Goal: Task Accomplishment & Management: Complete application form

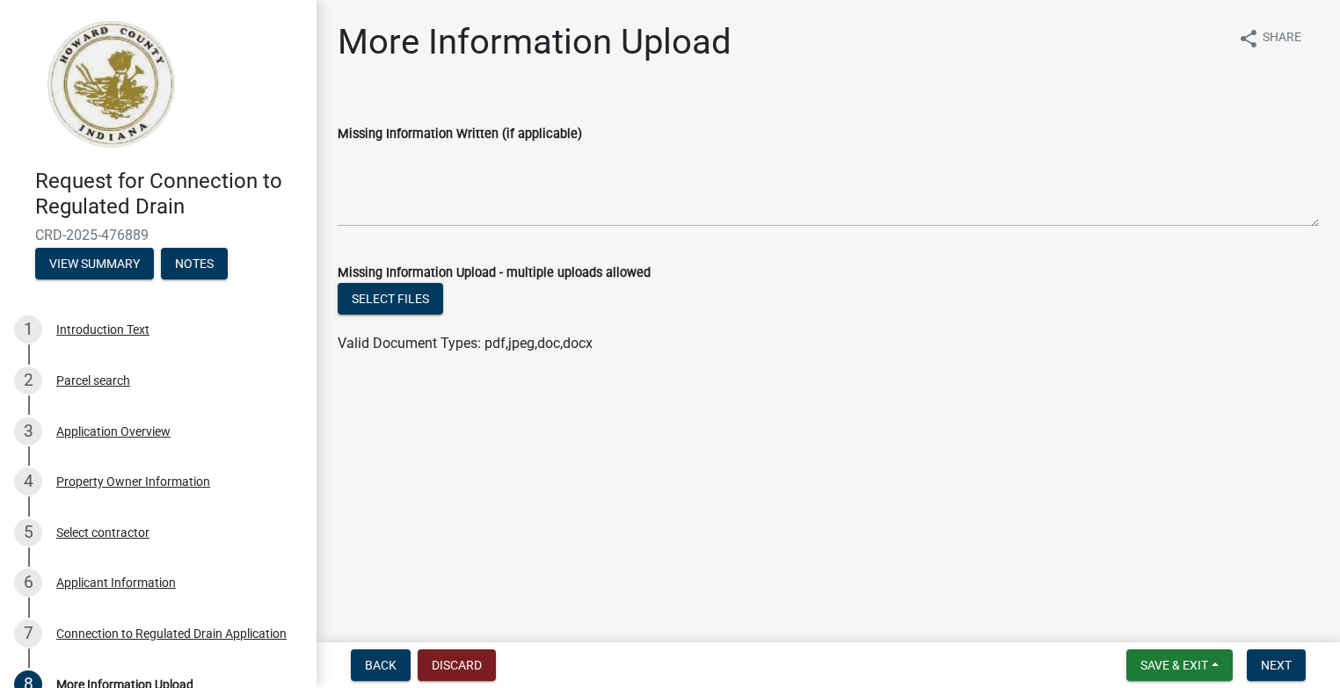
click at [453, 131] on label "Missing Information Written (if applicable)" at bounding box center [460, 134] width 244 height 12
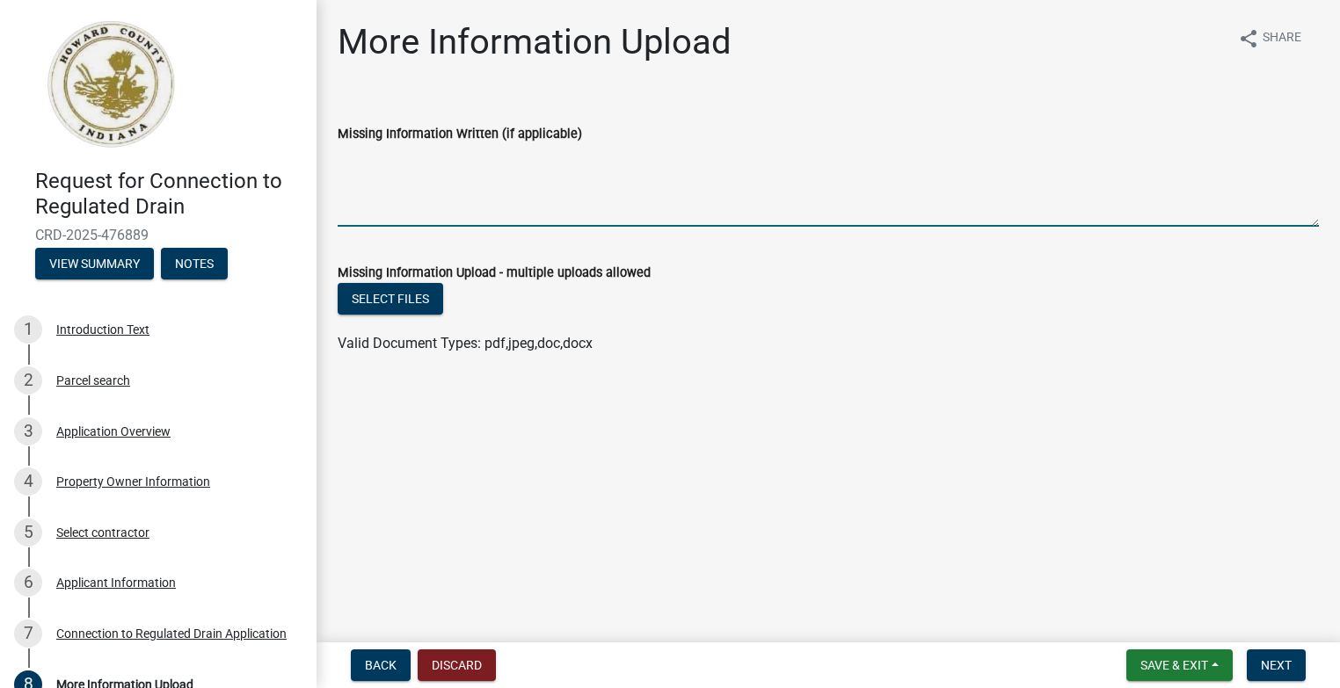
click at [453, 144] on textarea "Missing Information Written (if applicable)" at bounding box center [828, 185] width 981 height 83
type textarea "w"
click at [512, 171] on textarea "We will be getting an Utility Permit we will core the 8'' into main" at bounding box center [828, 185] width 981 height 83
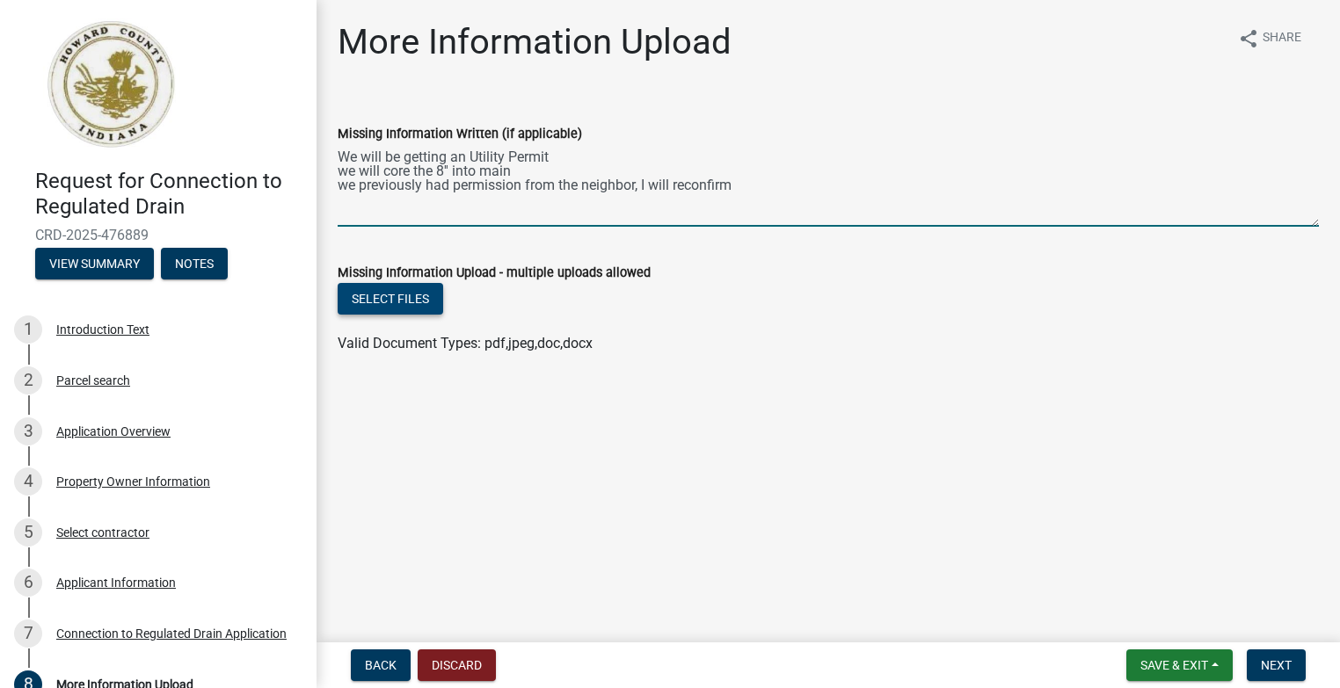
type textarea "We will be getting an Utility Permit we will core the 8'' into main we previous…"
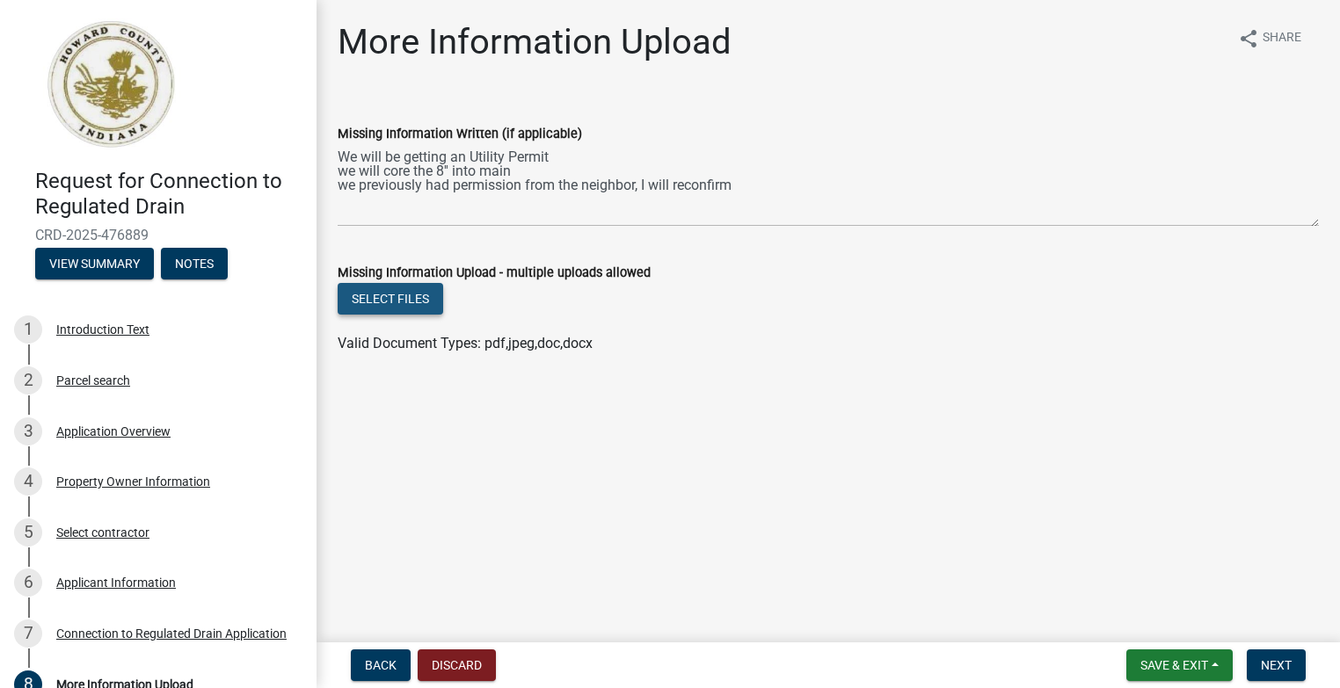
click at [425, 304] on button "Select files" at bounding box center [390, 299] width 105 height 32
click at [1154, 664] on span "Save & Exit" at bounding box center [1174, 665] width 68 height 14
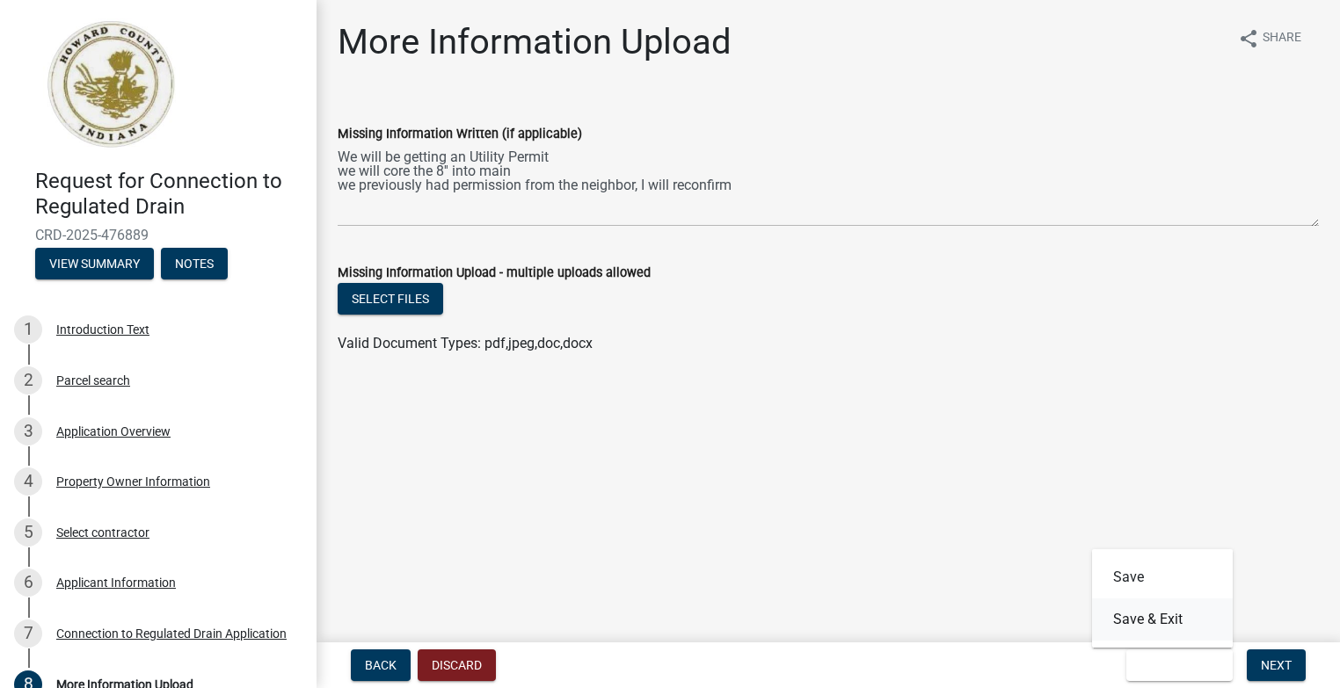
click at [1141, 623] on button "Save & Exit" at bounding box center [1162, 620] width 141 height 42
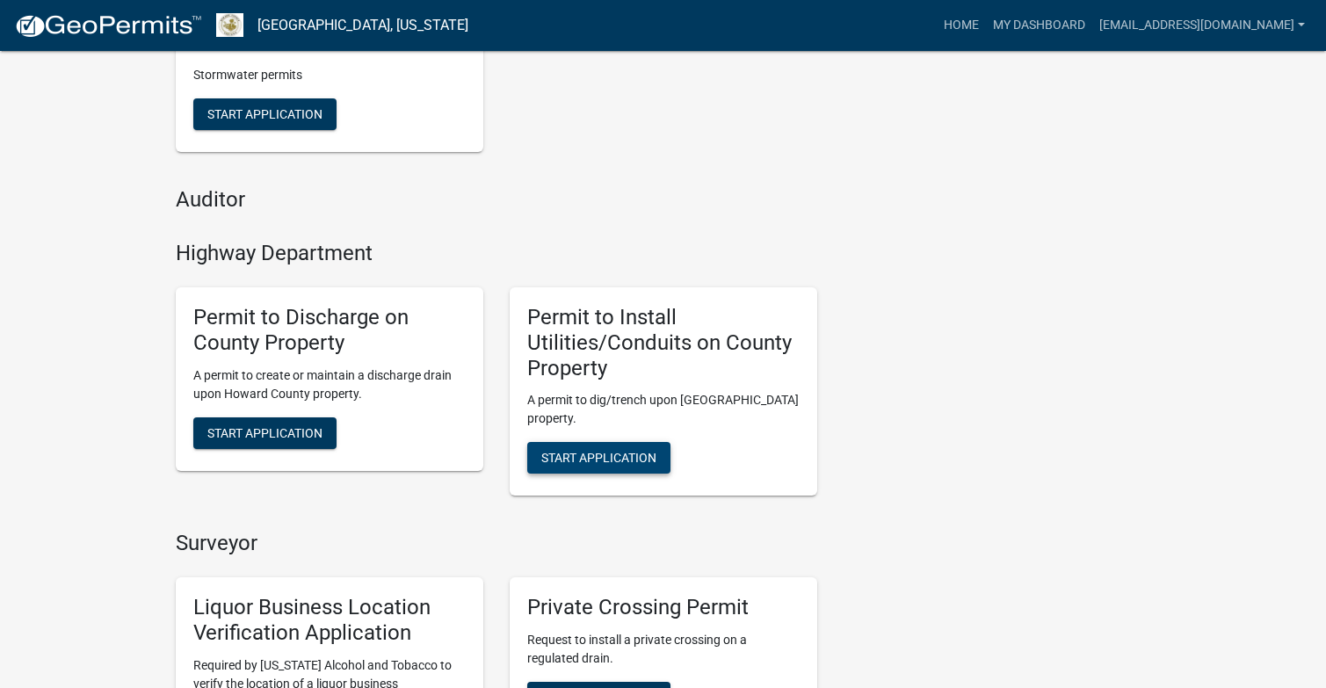
scroll to position [703, 0]
click at [578, 462] on span "Start Application" at bounding box center [598, 459] width 115 height 14
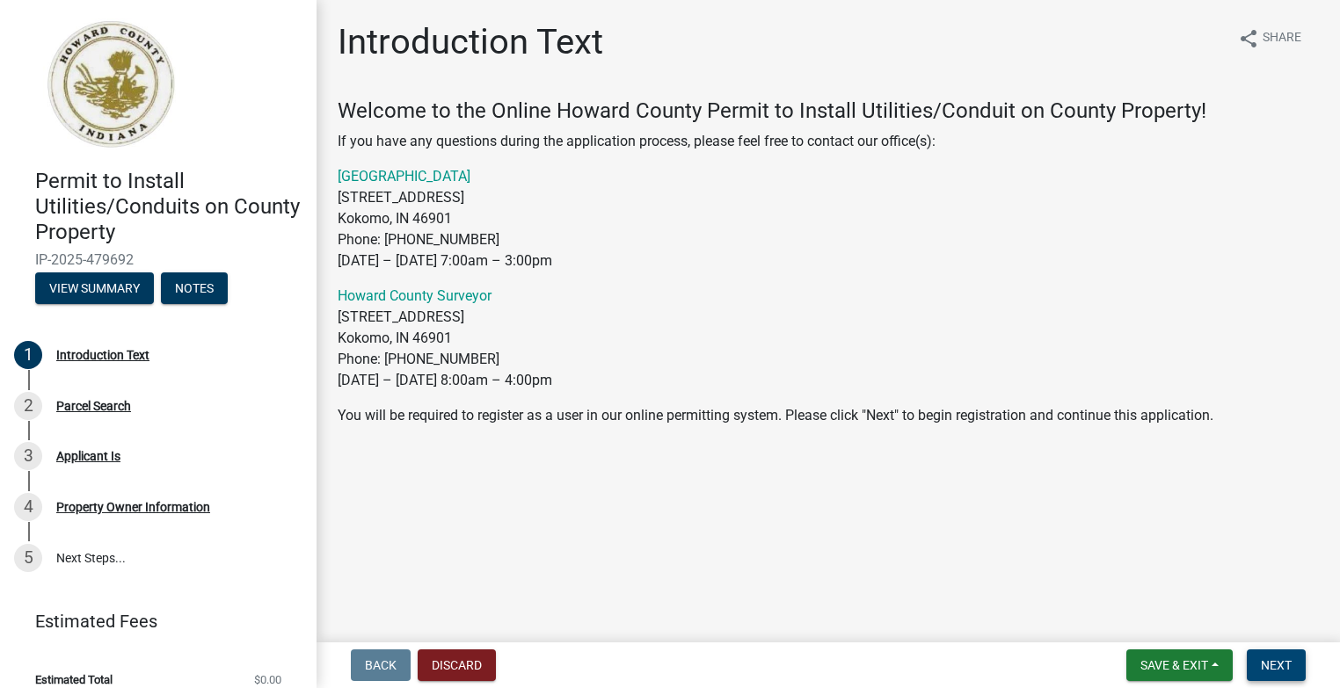
click at [1272, 661] on span "Next" at bounding box center [1275, 665] width 31 height 14
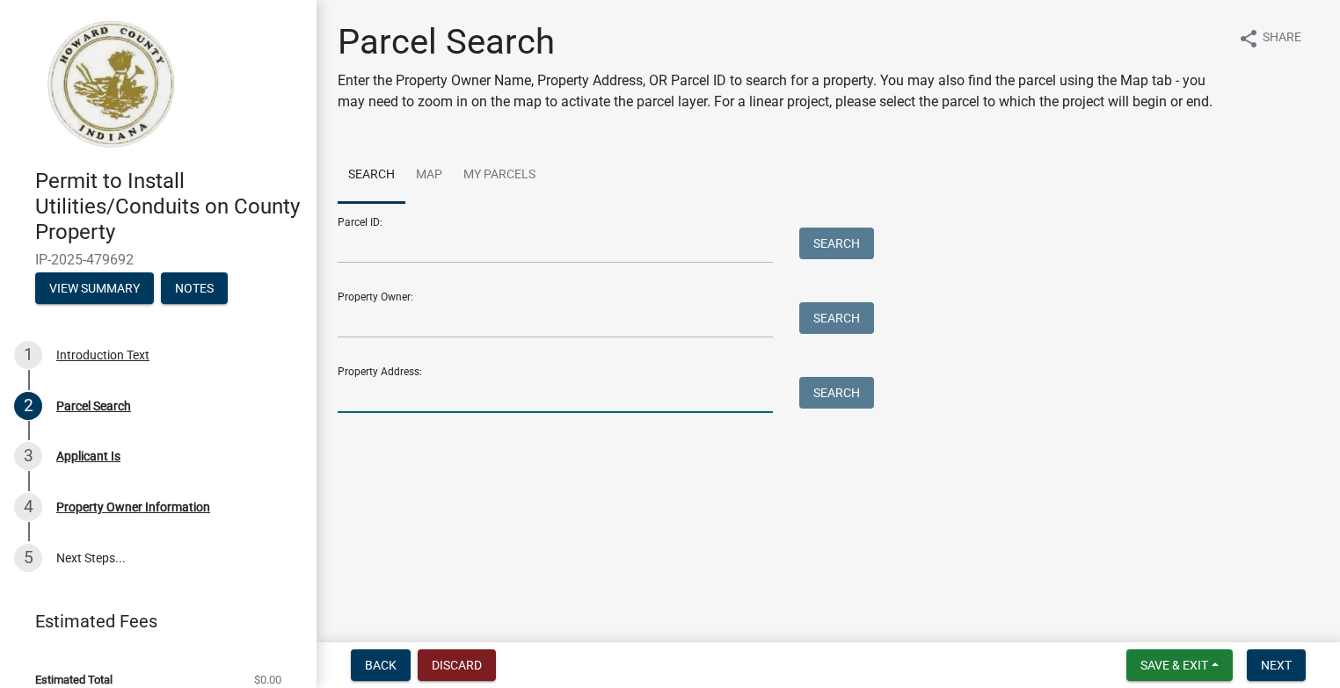
click at [387, 402] on input "Property Address:" at bounding box center [555, 395] width 435 height 36
click at [362, 394] on input "335 Hickory Lane" at bounding box center [555, 395] width 435 height 36
type input "335 N Hickory Lane"
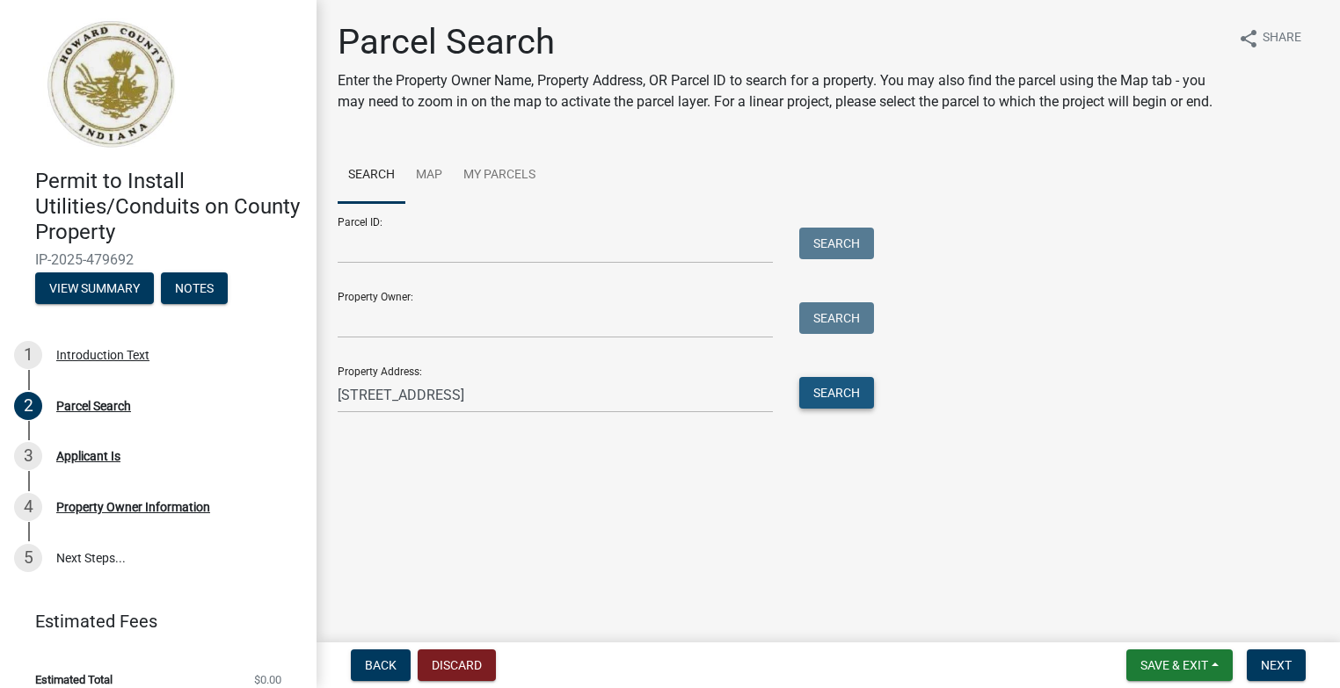
click at [831, 393] on button "Search" at bounding box center [836, 393] width 75 height 32
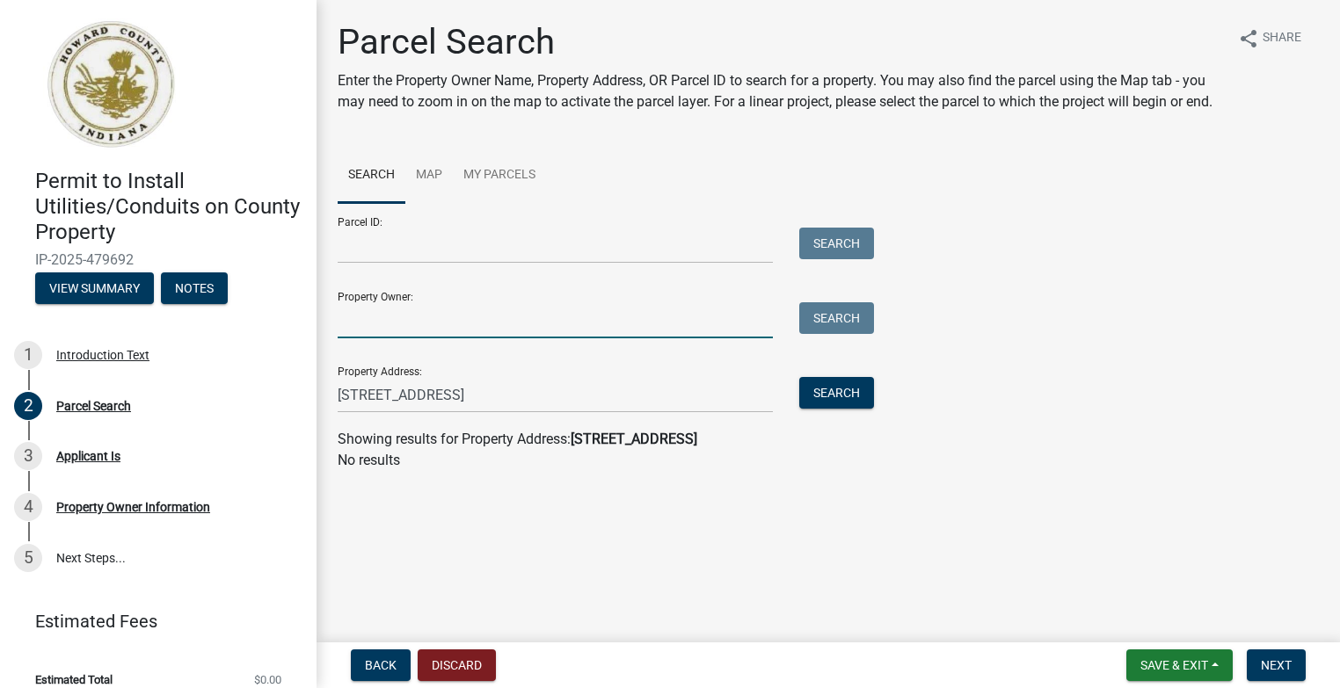
click at [379, 328] on input "Property Owner:" at bounding box center [555, 320] width 435 height 36
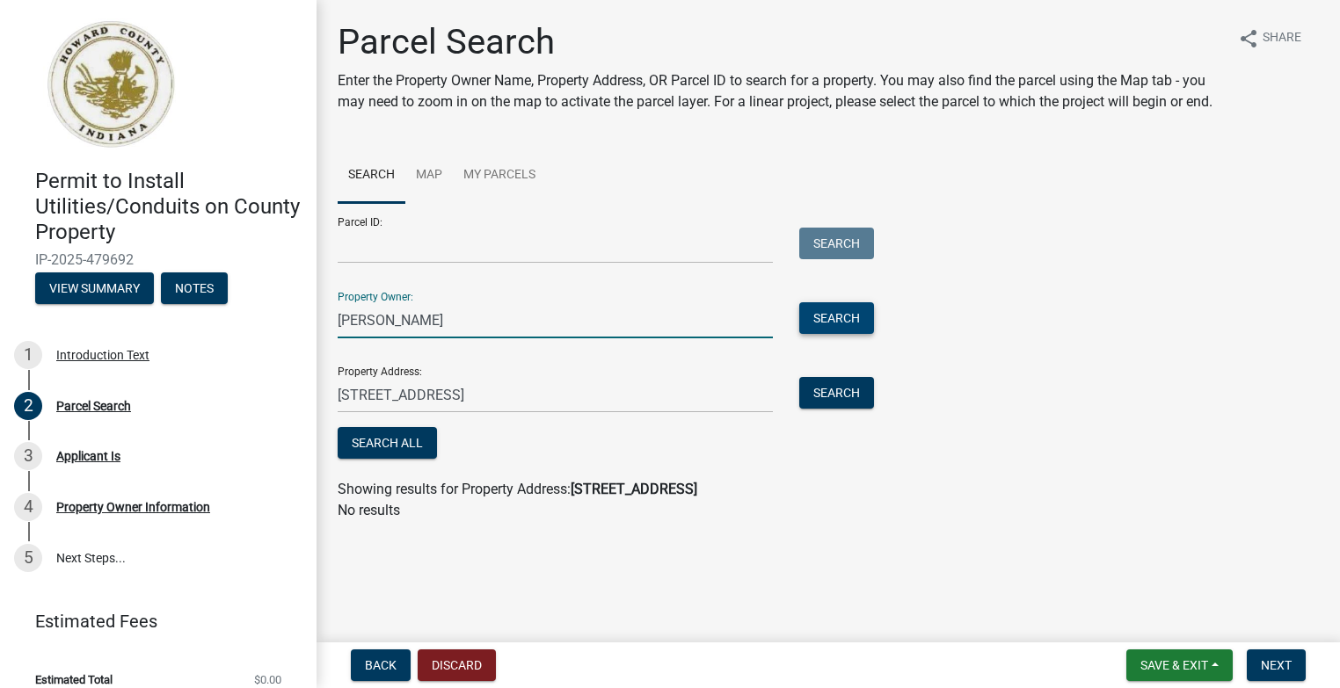
type input "Samuel Moorow"
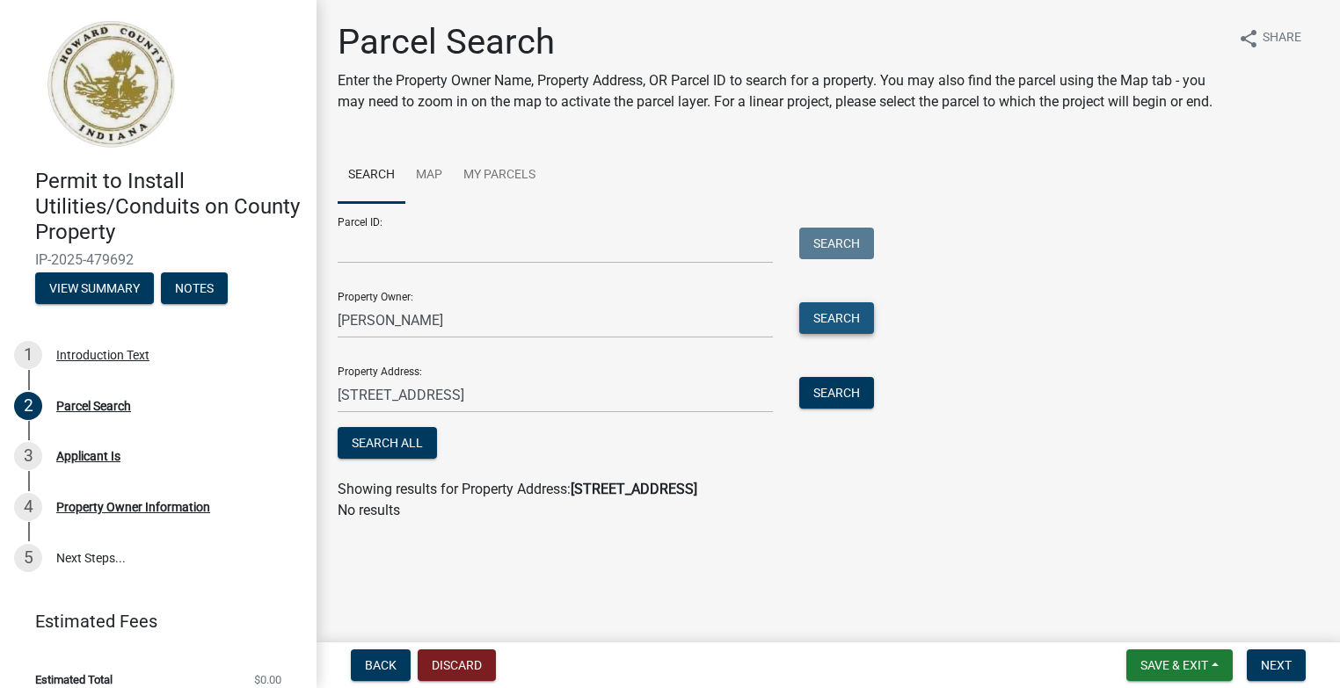
click at [834, 316] on button "Search" at bounding box center [836, 318] width 75 height 32
click at [426, 175] on link "Map" at bounding box center [428, 176] width 47 height 56
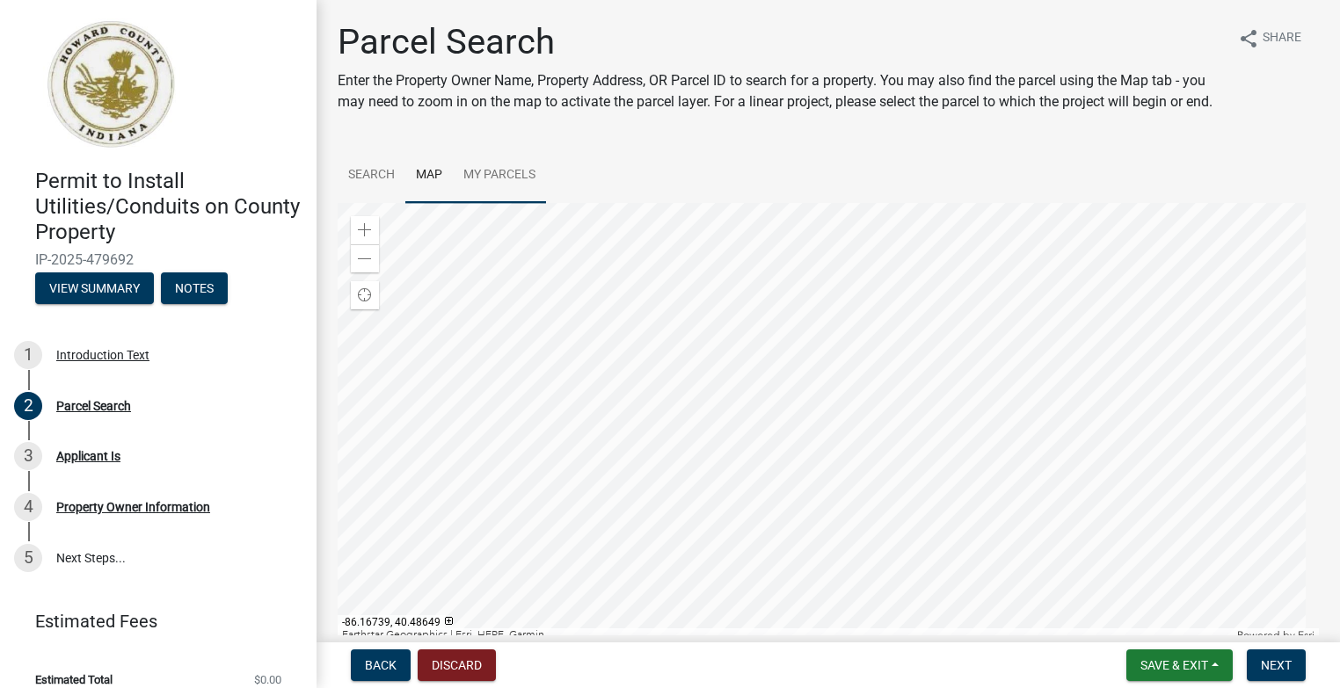
click at [751, 407] on div at bounding box center [828, 423] width 981 height 440
click at [781, 389] on div at bounding box center [828, 423] width 981 height 440
click at [648, 460] on div at bounding box center [828, 423] width 981 height 440
click at [638, 461] on div at bounding box center [828, 423] width 981 height 440
click at [1272, 667] on span "Next" at bounding box center [1275, 665] width 31 height 14
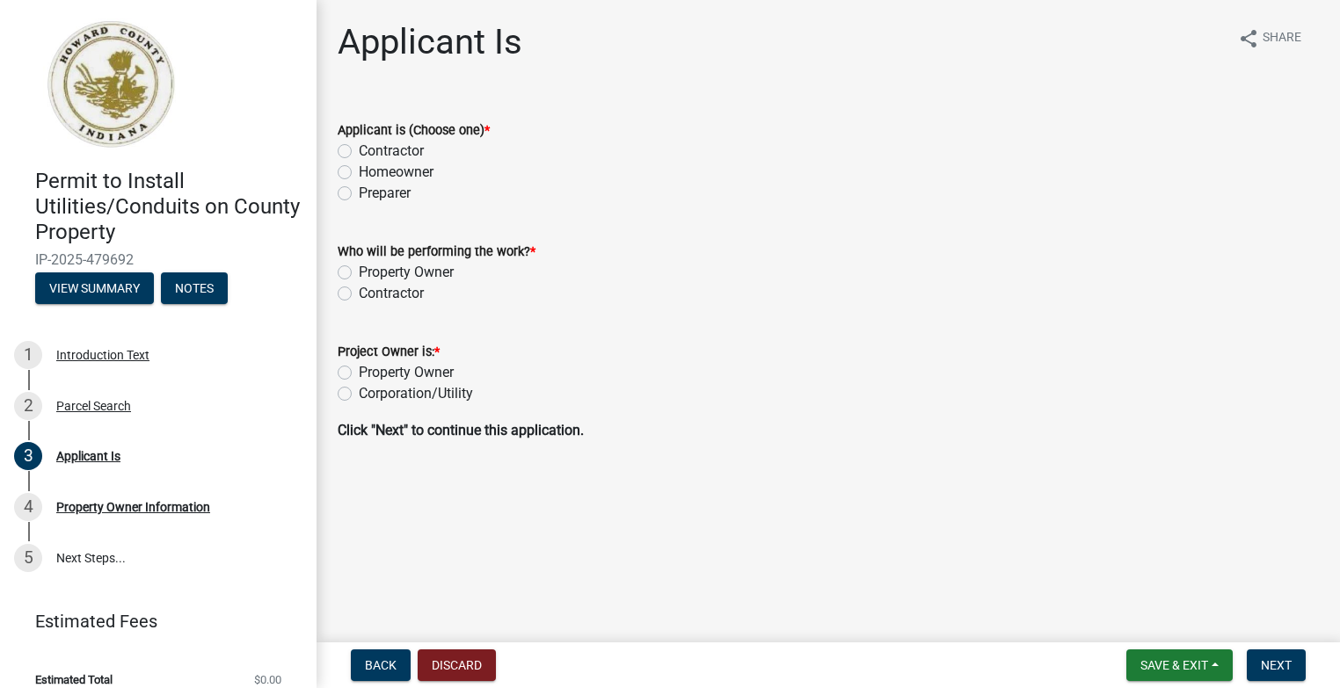
click at [359, 145] on label "Contractor" at bounding box center [391, 151] width 65 height 21
click at [359, 145] on input "Contractor" at bounding box center [364, 146] width 11 height 11
radio input "true"
click at [359, 294] on label "Contractor" at bounding box center [391, 293] width 65 height 21
click at [359, 294] on input "Contractor" at bounding box center [364, 288] width 11 height 11
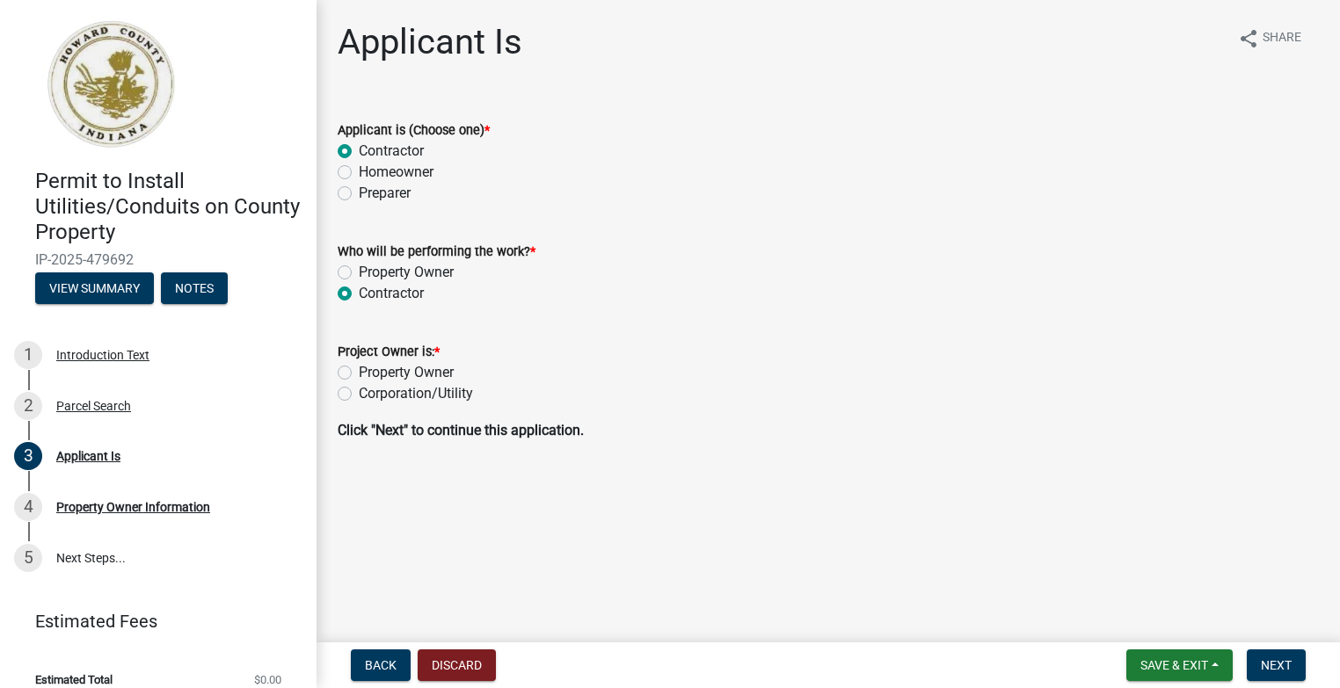
radio input "true"
click at [359, 375] on label "Property Owner" at bounding box center [406, 372] width 95 height 21
click at [359, 374] on input "Property Owner" at bounding box center [364, 367] width 11 height 11
radio input "true"
click at [1277, 658] on span "Next" at bounding box center [1275, 665] width 31 height 14
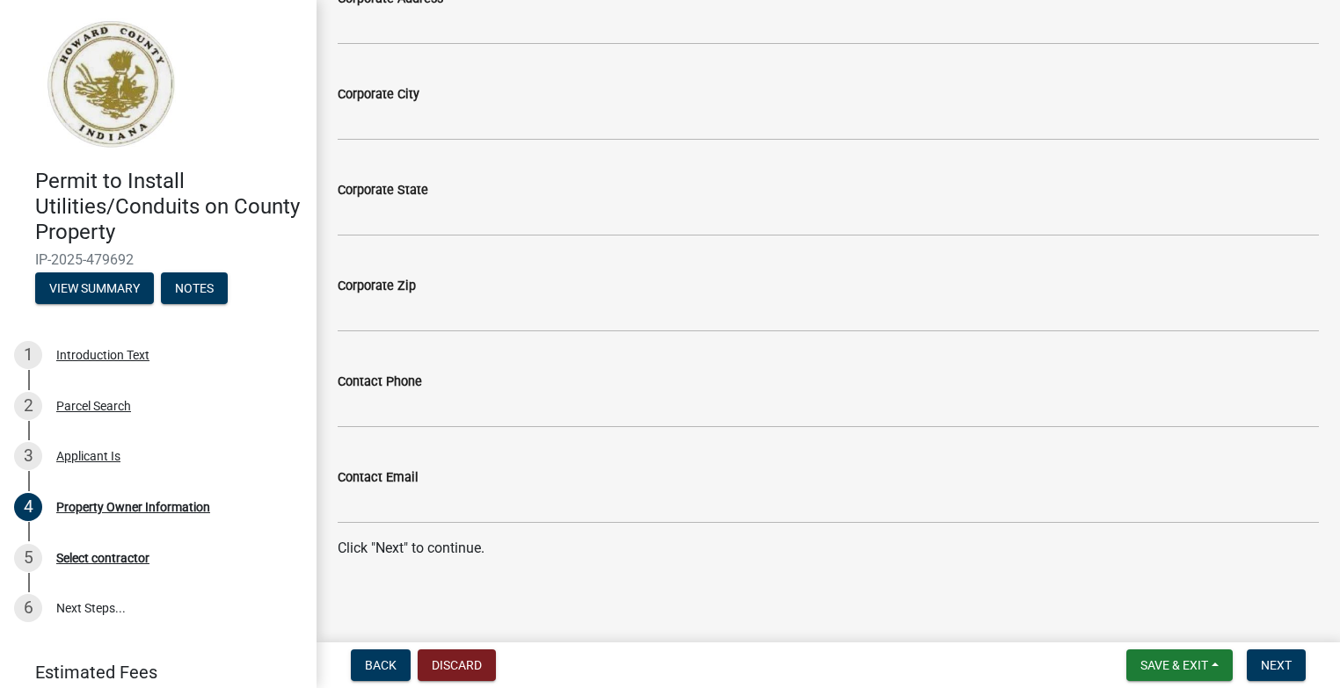
scroll to position [1146, 0]
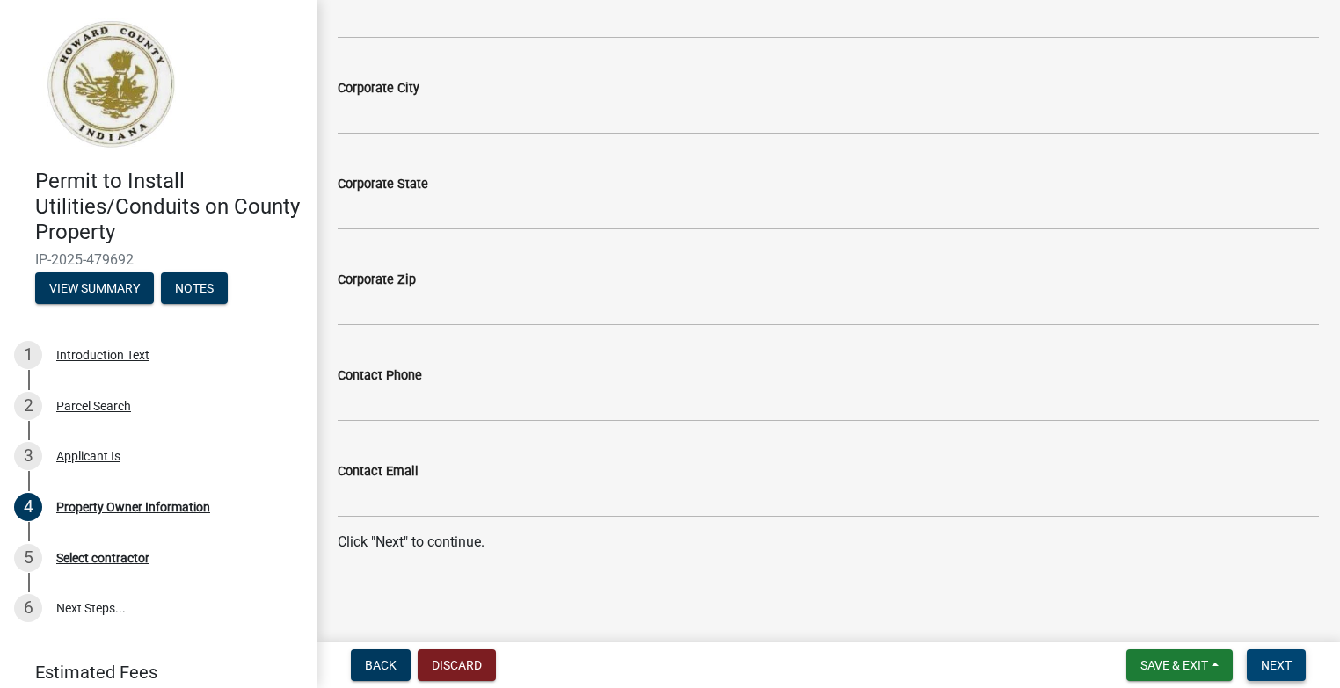
click at [1286, 662] on span "Next" at bounding box center [1275, 665] width 31 height 14
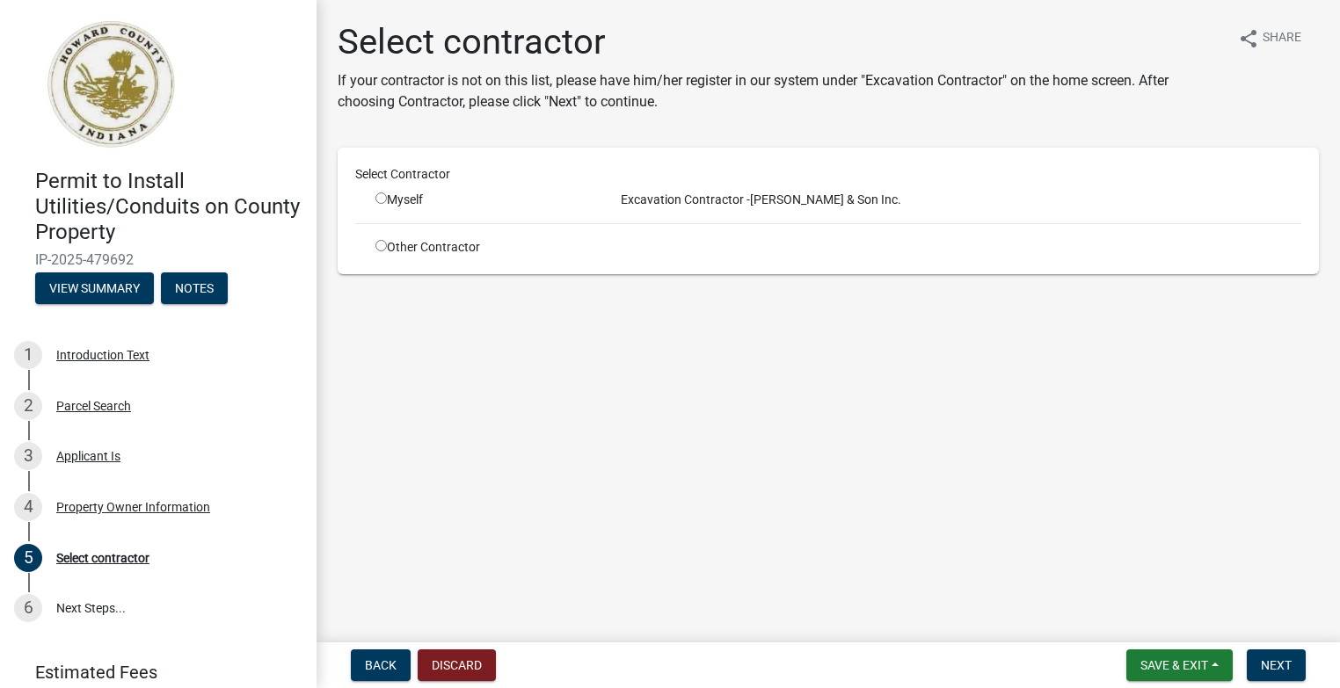
click at [380, 199] on input "radio" at bounding box center [380, 198] width 11 height 11
radio input "true"
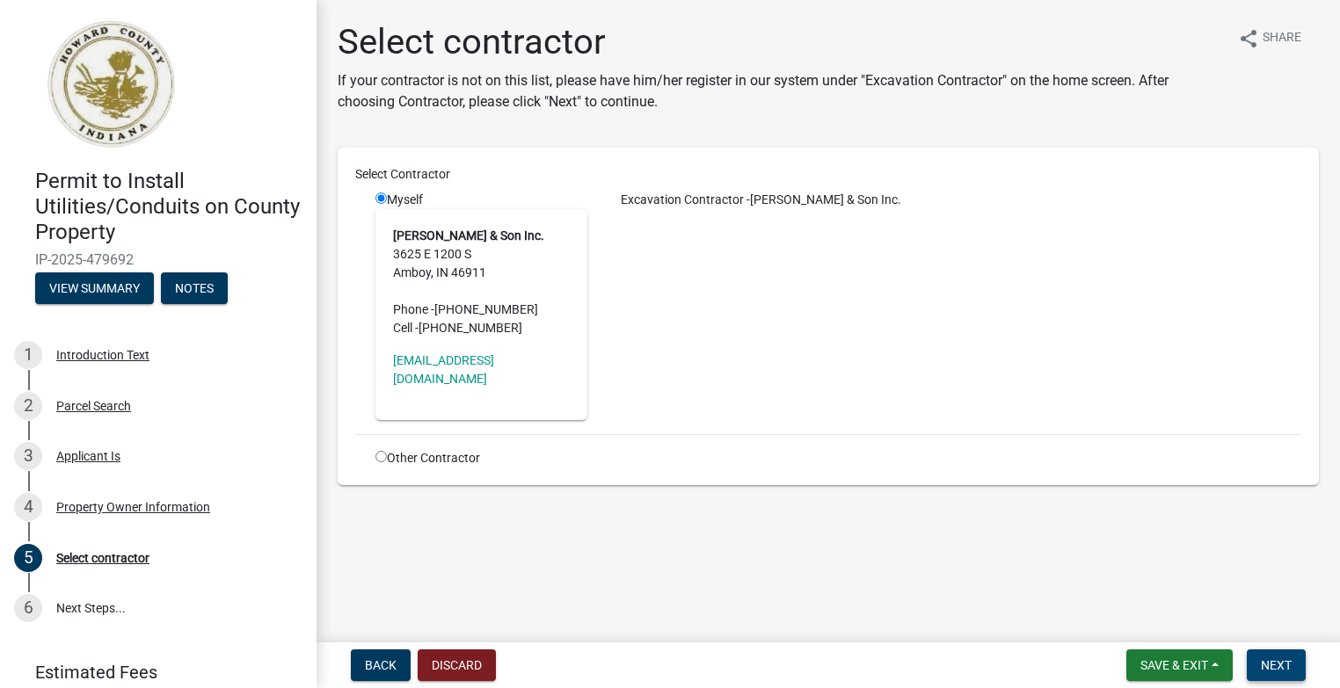
click at [1284, 669] on span "Next" at bounding box center [1275, 665] width 31 height 14
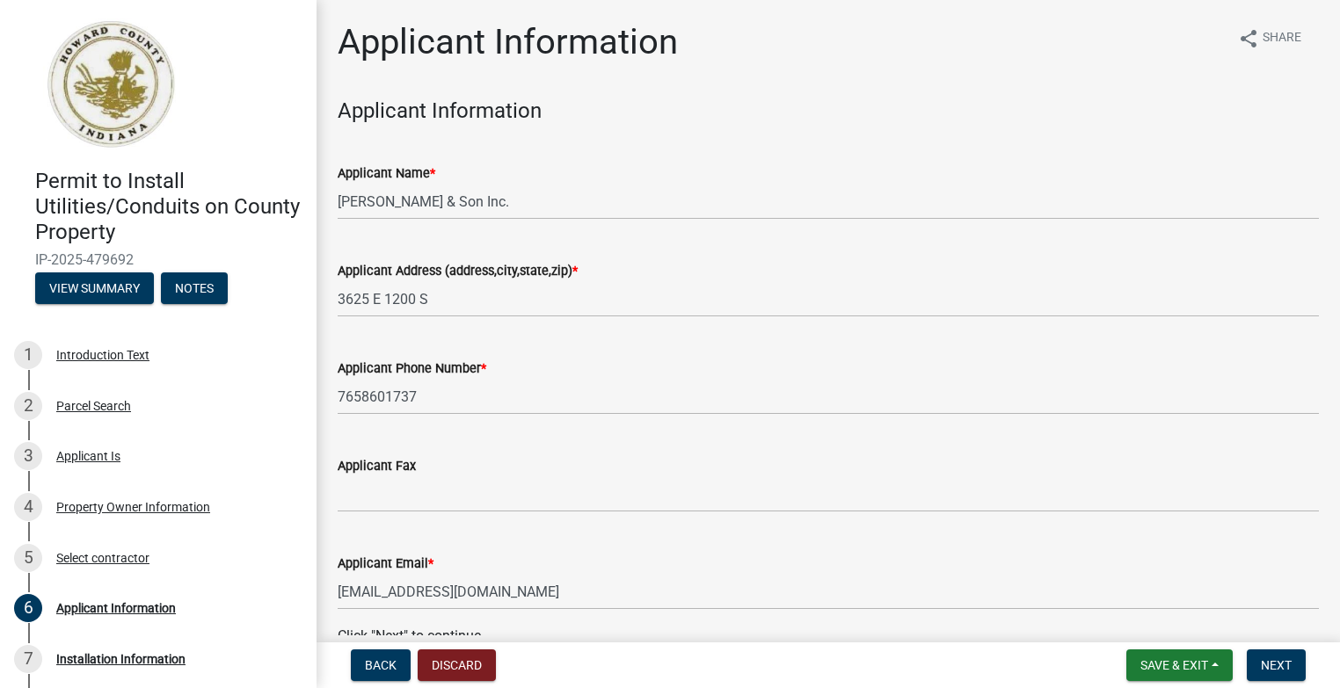
scroll to position [94, 0]
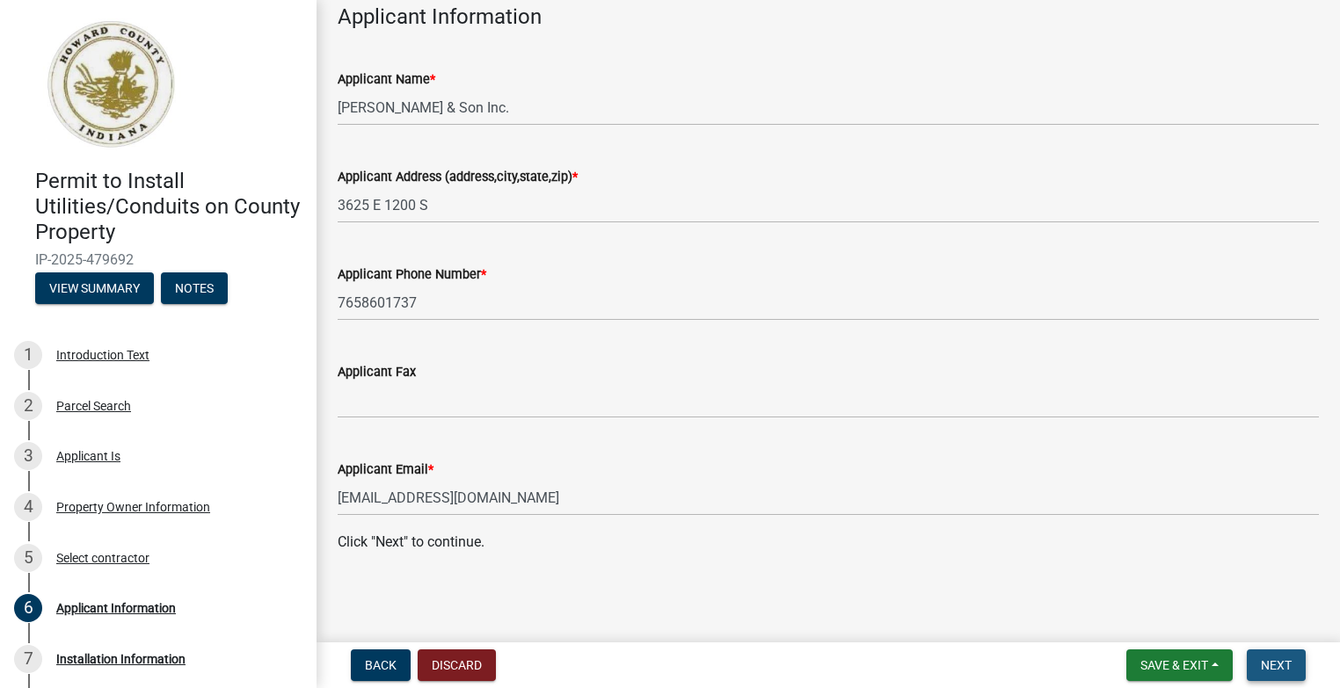
click at [1278, 665] on span "Next" at bounding box center [1275, 665] width 31 height 14
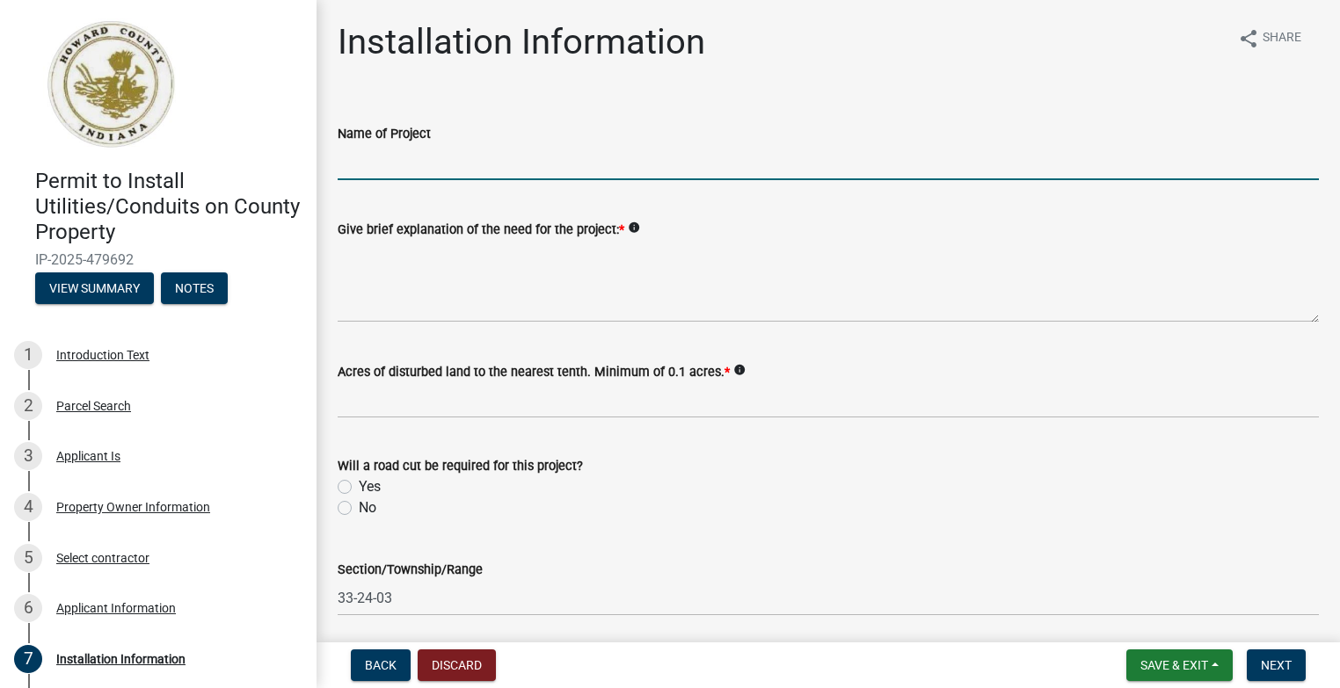
click at [358, 171] on input "Name of Project" at bounding box center [828, 162] width 981 height 36
type input "Sam Morrow perimeter outlet"
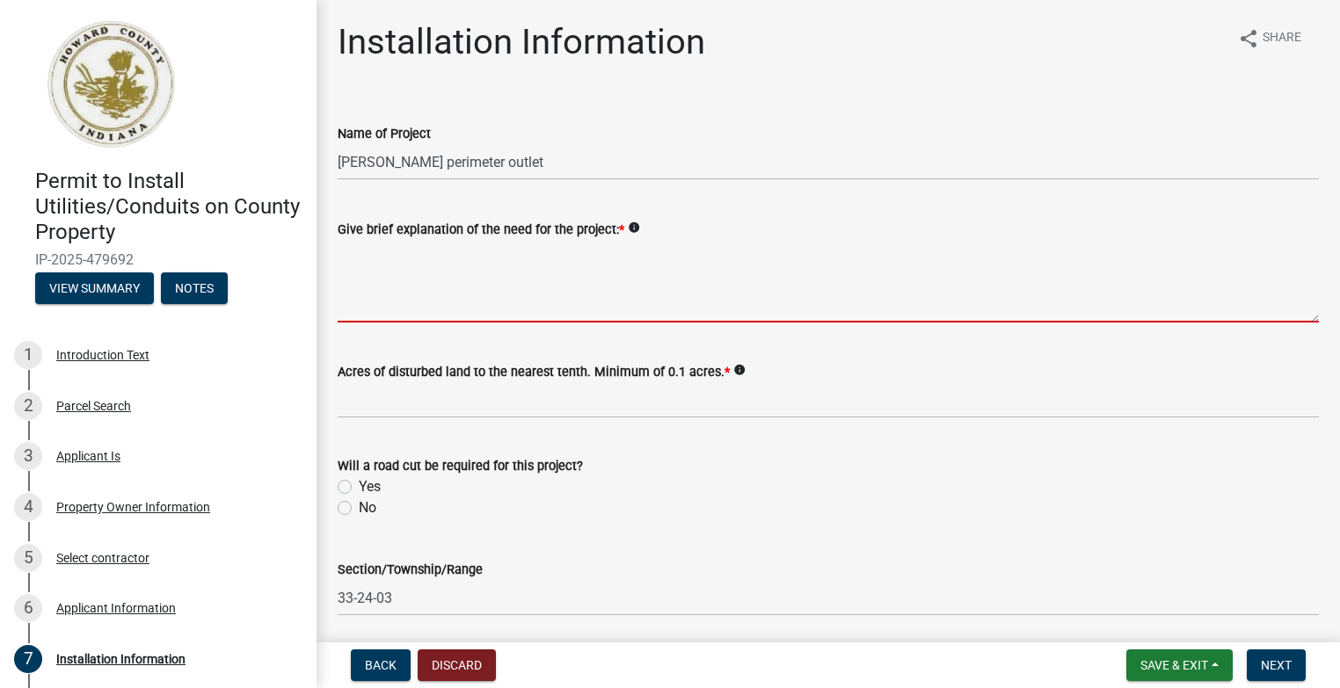
click at [354, 312] on textarea "Give brief explanation of the need for the project: *" at bounding box center [828, 281] width 981 height 83
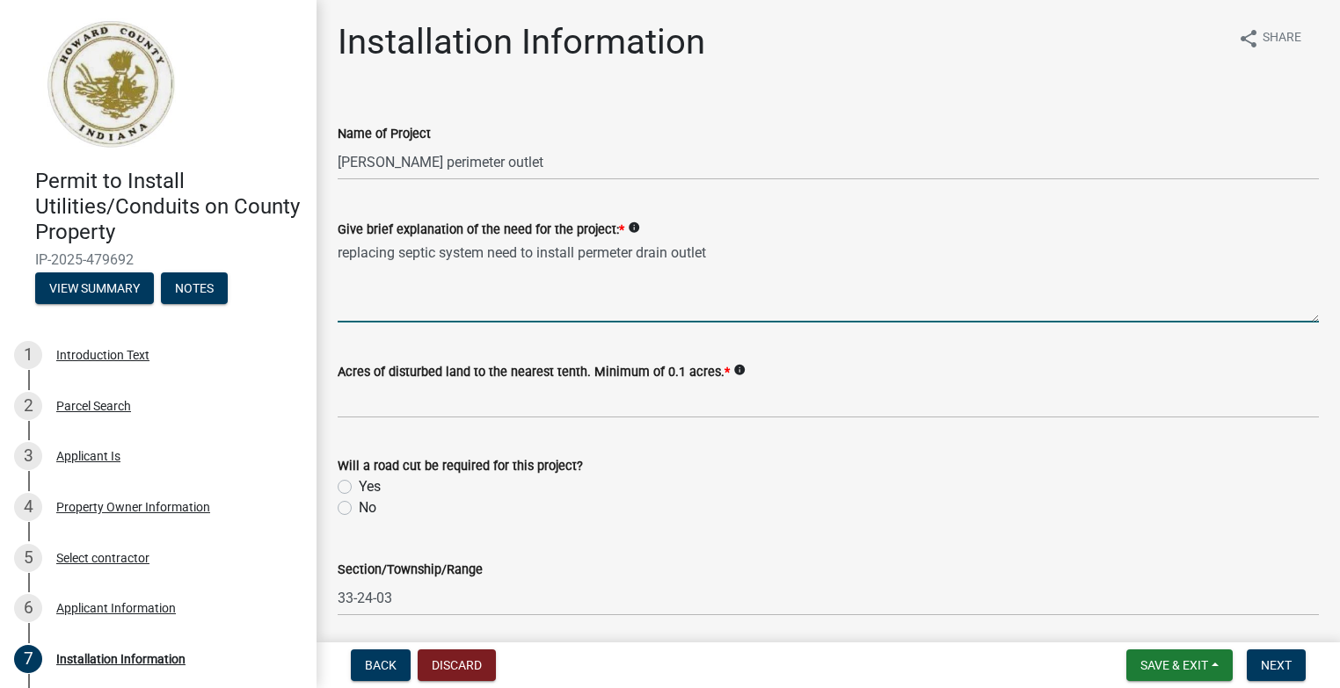
type textarea "replacing septic system need to install permeter drain outlet"
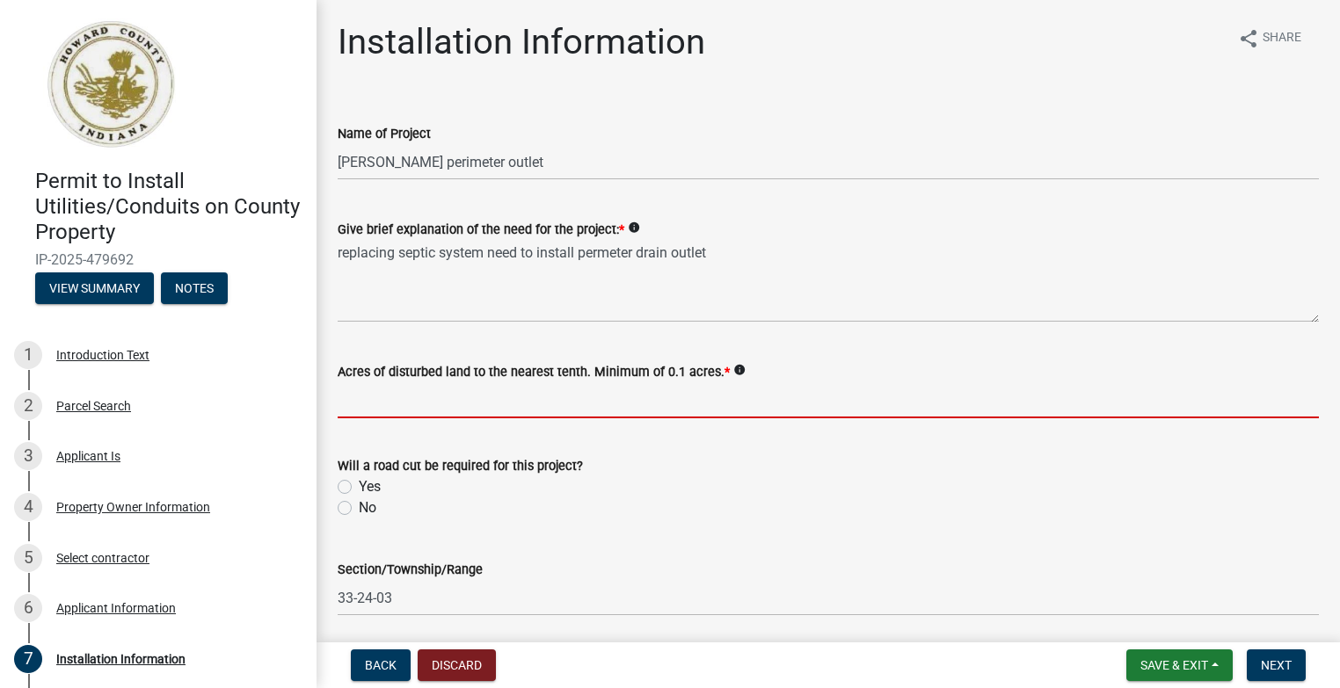
click at [408, 409] on input "text" at bounding box center [828, 400] width 981 height 36
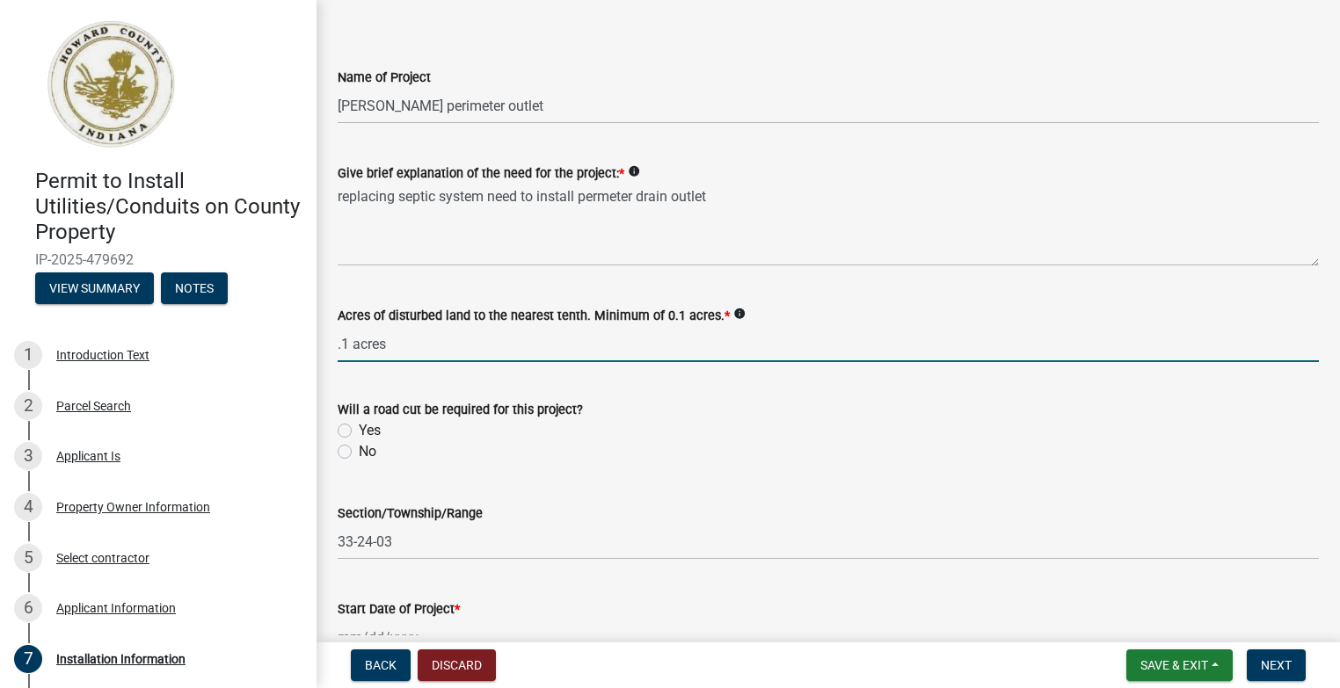
scroll to position [88, 0]
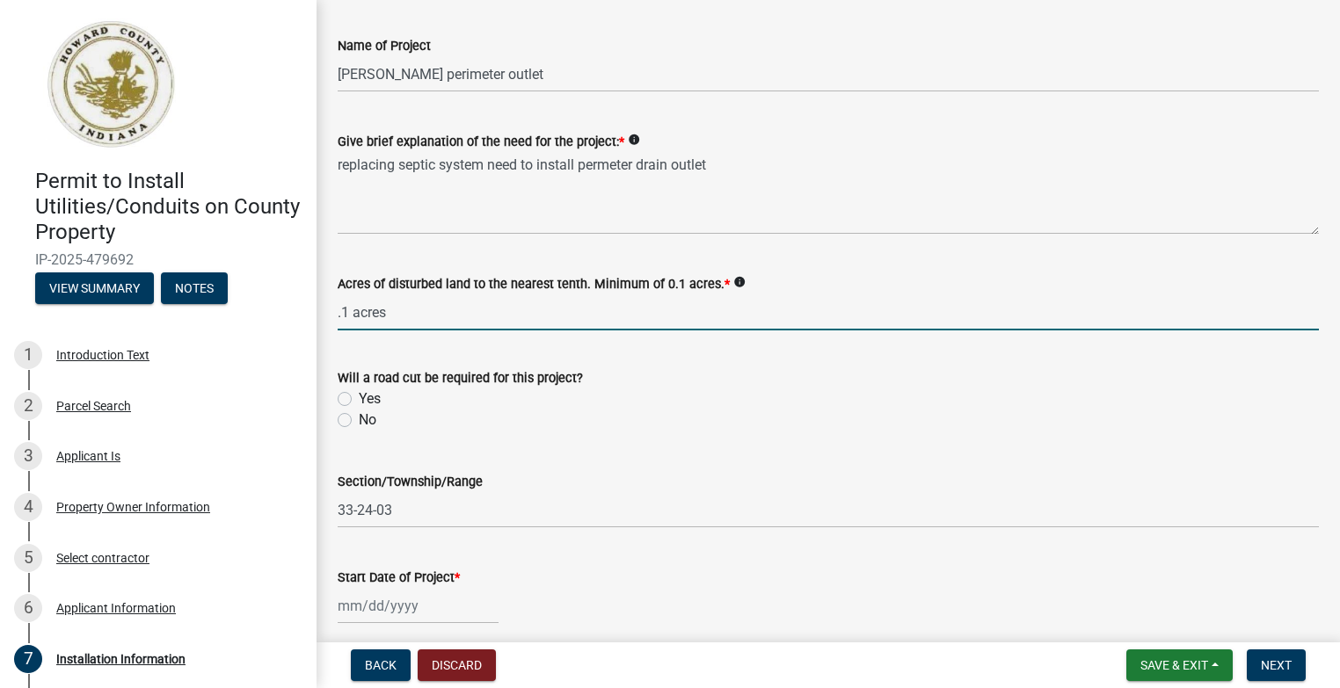
type input "0.1"
click at [359, 395] on label "Yes" at bounding box center [370, 399] width 22 height 21
click at [359, 395] on input "Yes" at bounding box center [364, 394] width 11 height 11
radio input "true"
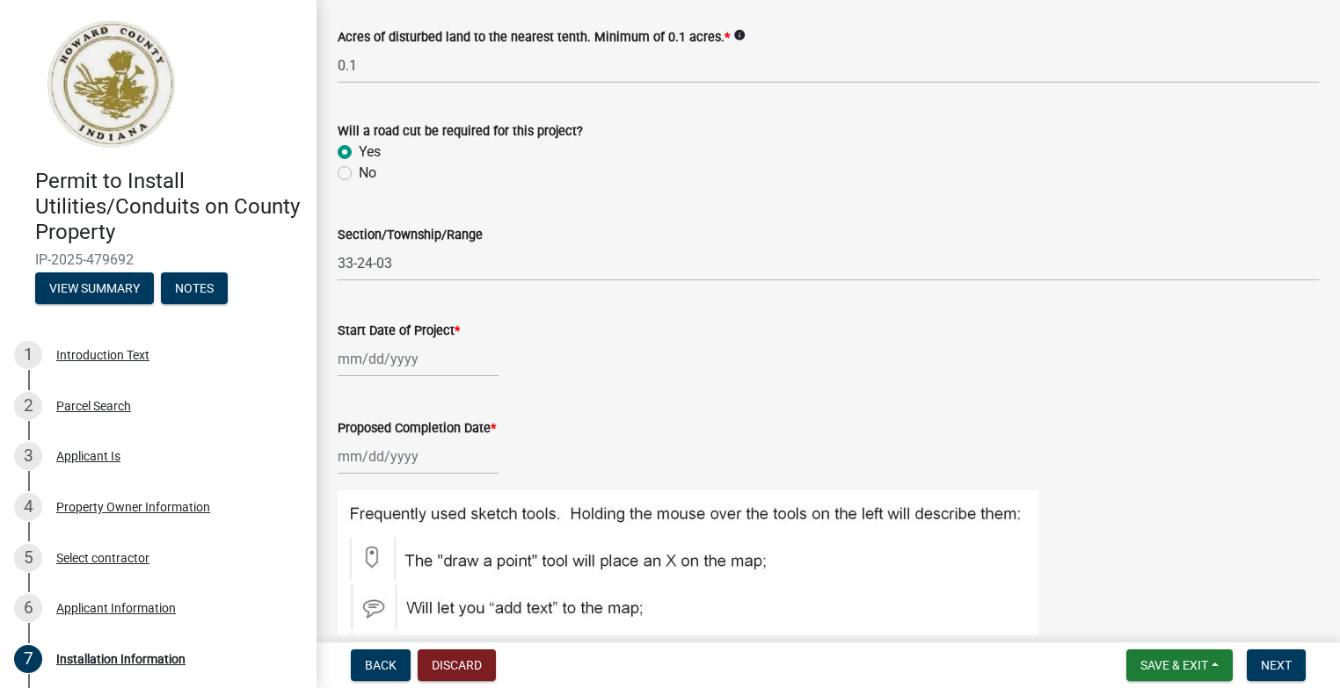
scroll to position [352, 0]
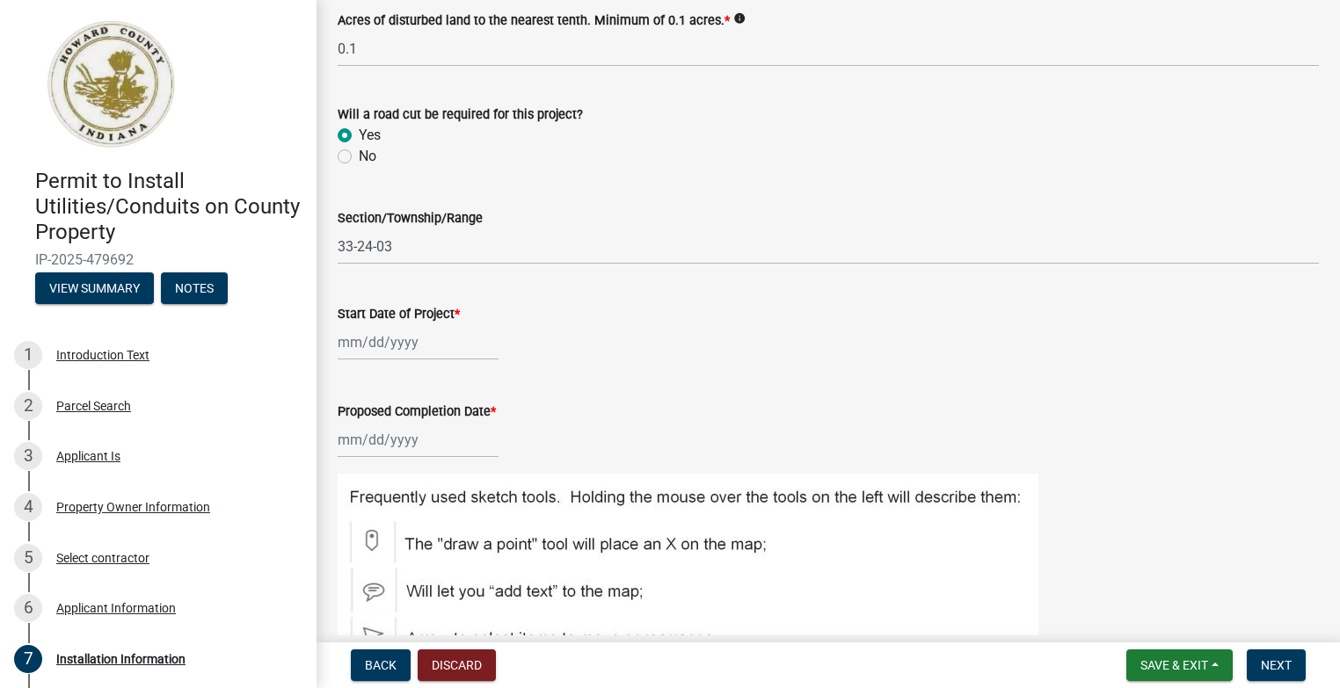
click at [361, 347] on div at bounding box center [418, 342] width 161 height 36
select select "9"
select select "2025"
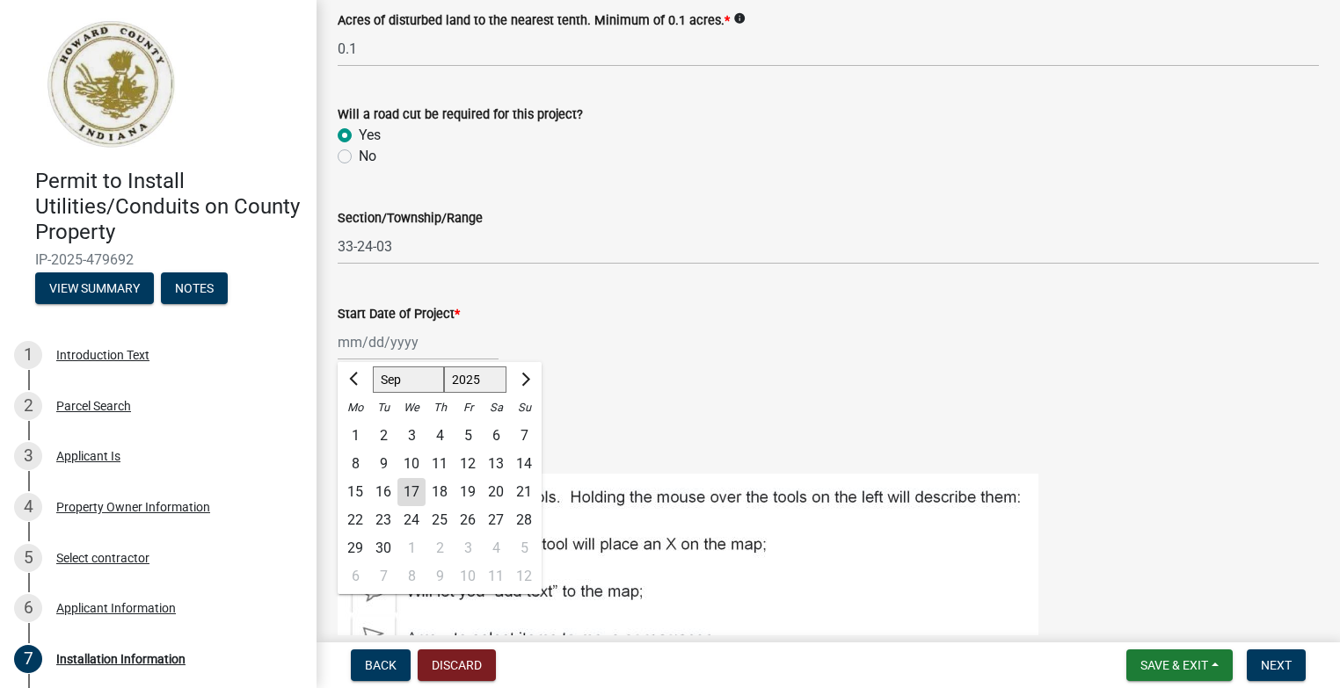
click at [408, 521] on div "24" at bounding box center [411, 520] width 28 height 28
type input "09/24/2025"
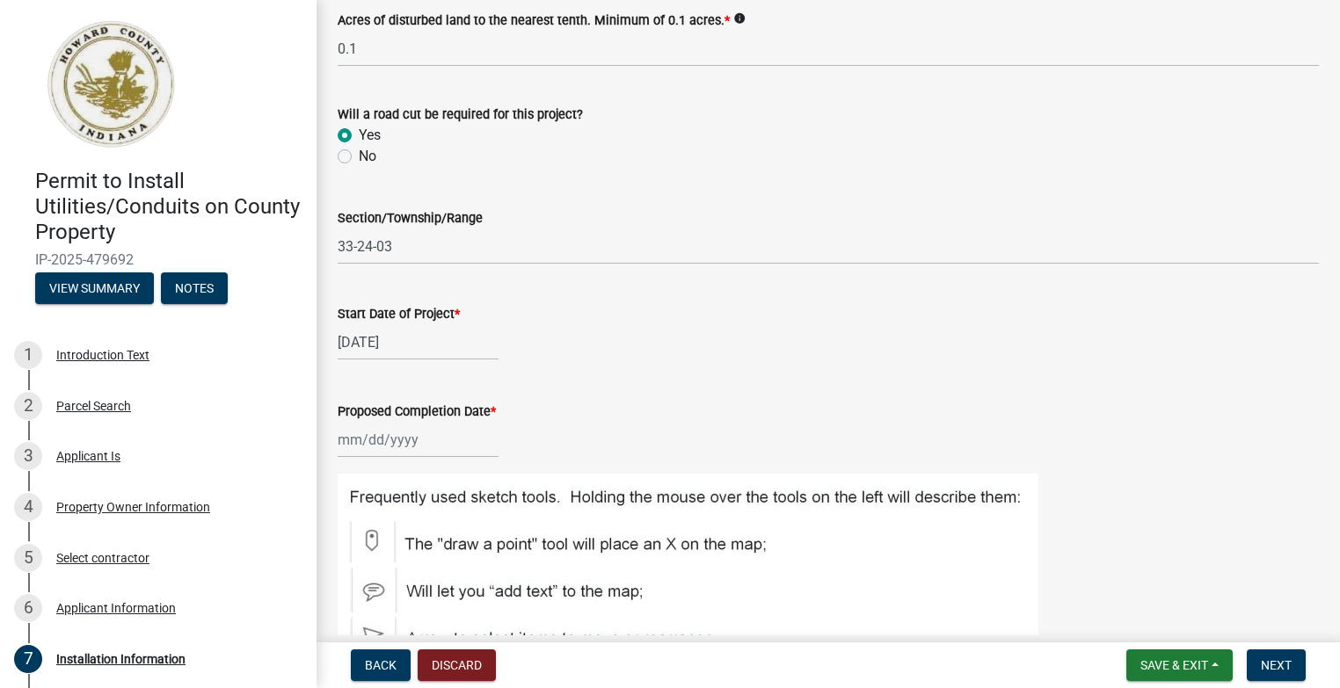
select select "9"
select select "2025"
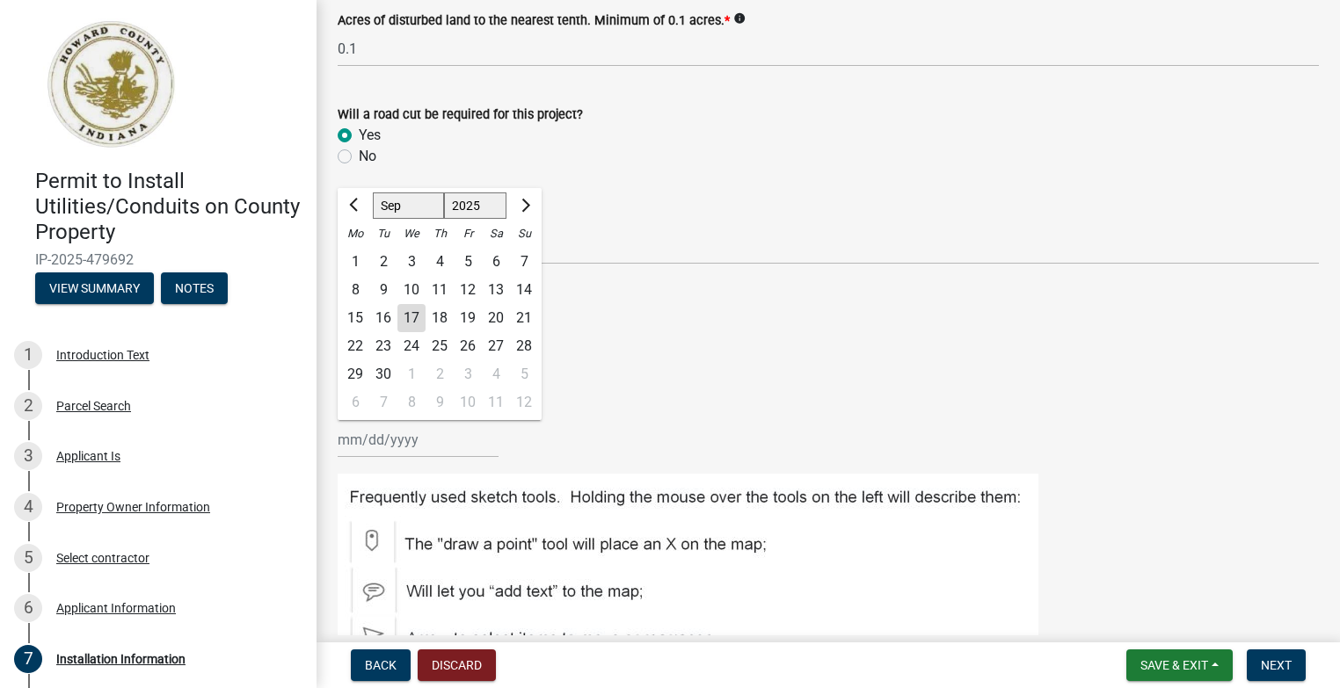
click at [408, 443] on input "Proposed Completion Date *" at bounding box center [418, 440] width 161 height 36
click at [438, 343] on div "25" at bounding box center [439, 346] width 28 height 28
type input "09/25/2025"
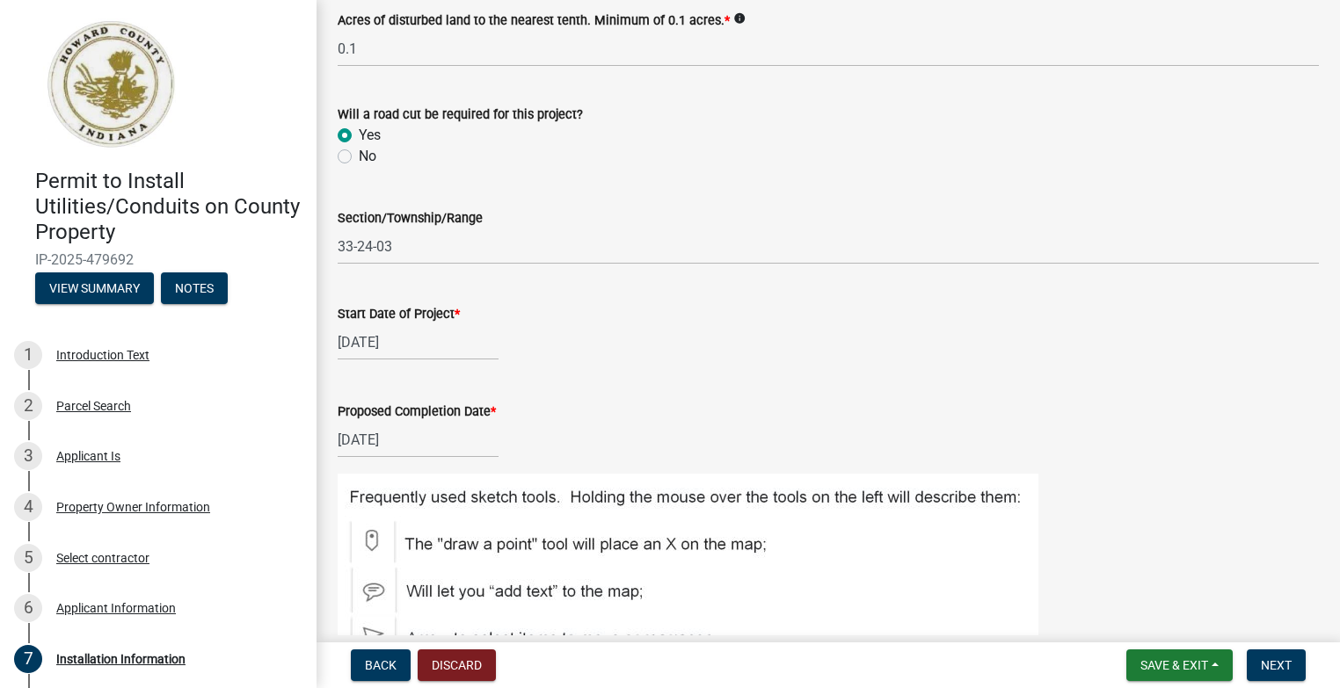
select select "9"
select select "2025"
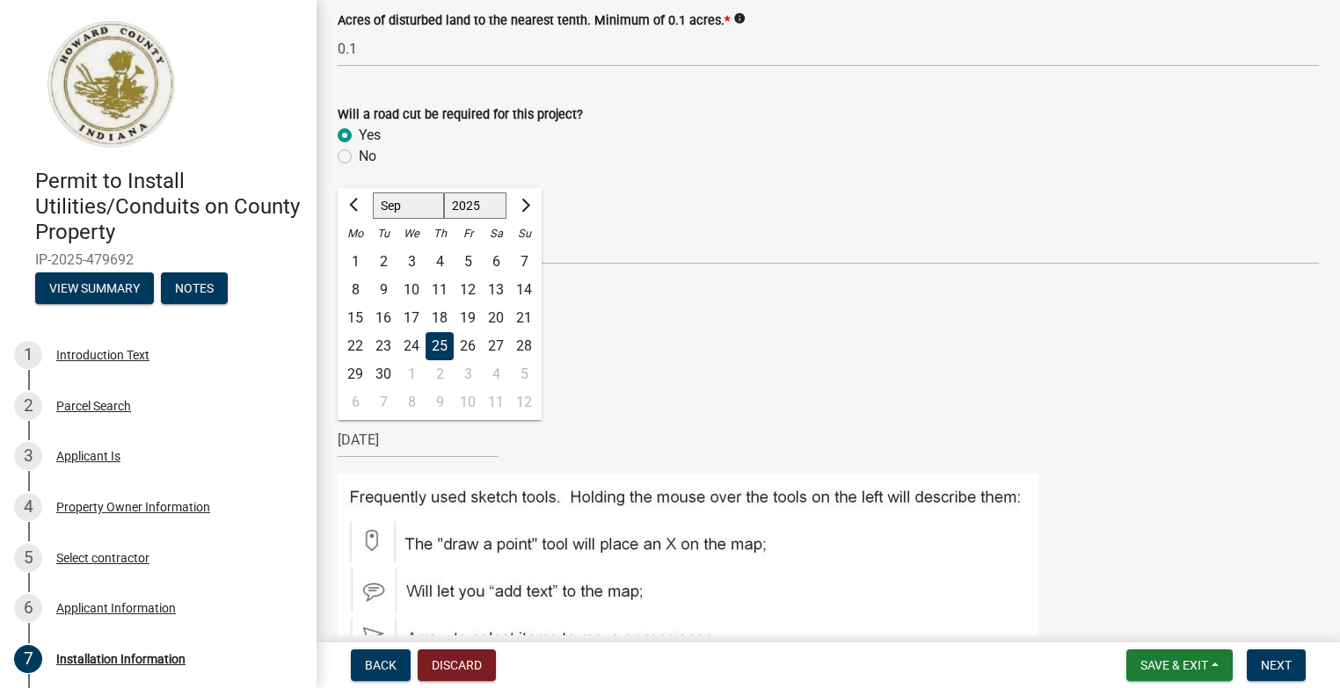
click at [415, 440] on input "09/25/2025" at bounding box center [418, 440] width 161 height 36
click at [408, 351] on div "24" at bounding box center [411, 346] width 28 height 28
type input "09/24/2025"
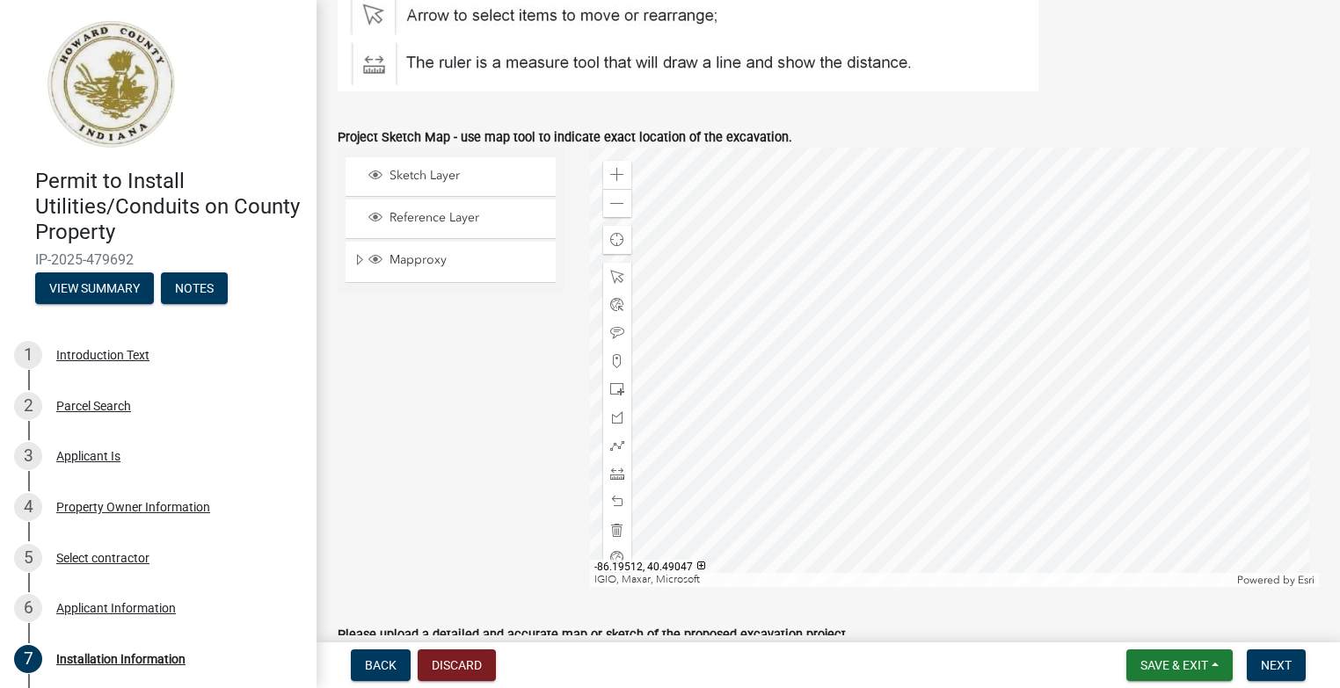
scroll to position [1055, 0]
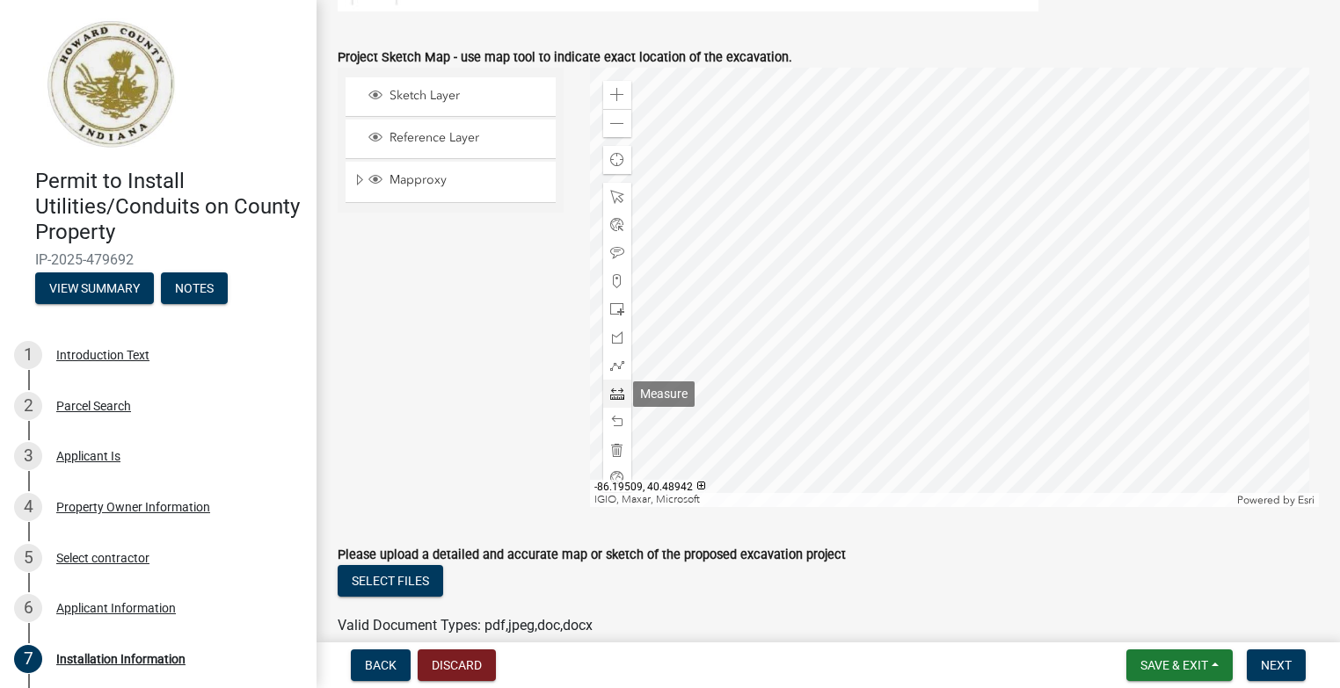
click at [614, 394] on span at bounding box center [617, 394] width 14 height 14
click at [1026, 388] on div at bounding box center [955, 288] width 730 height 440
click at [982, 386] on div at bounding box center [955, 288] width 730 height 440
click at [983, 353] on div at bounding box center [955, 288] width 730 height 440
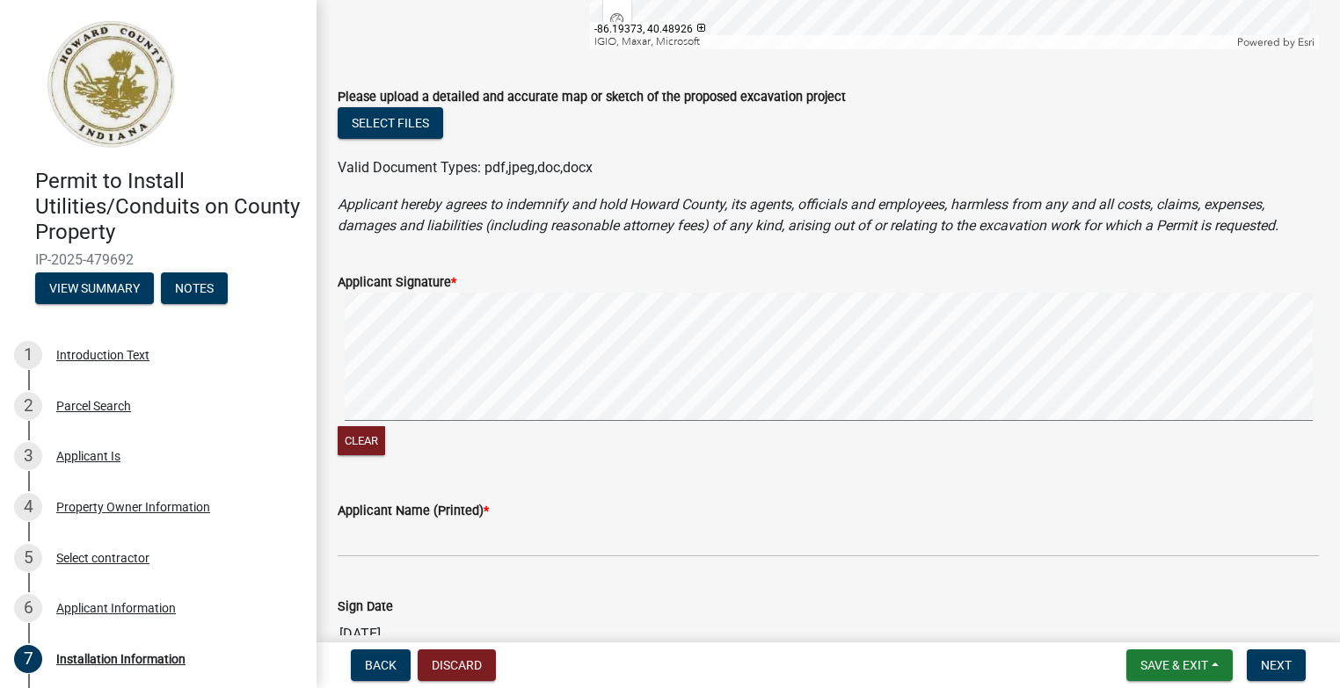
scroll to position [1582, 0]
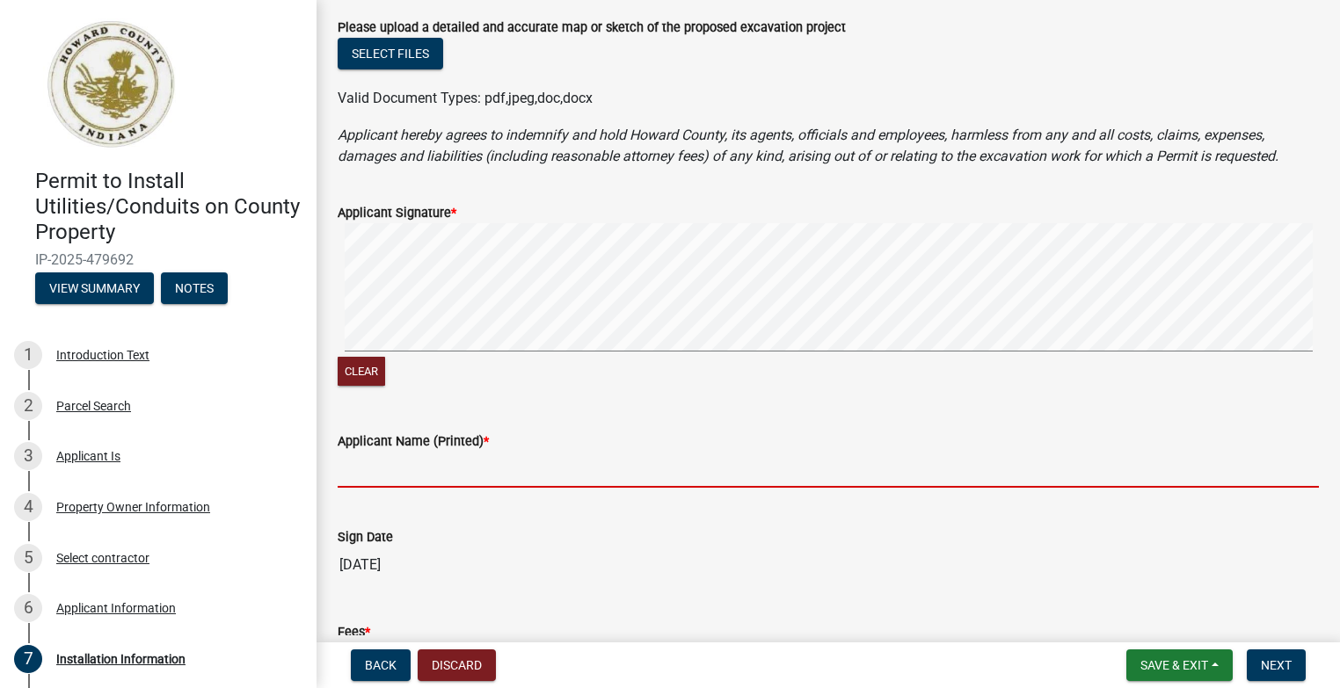
click at [388, 479] on input "Applicant Name (Printed) *" at bounding box center [828, 470] width 981 height 36
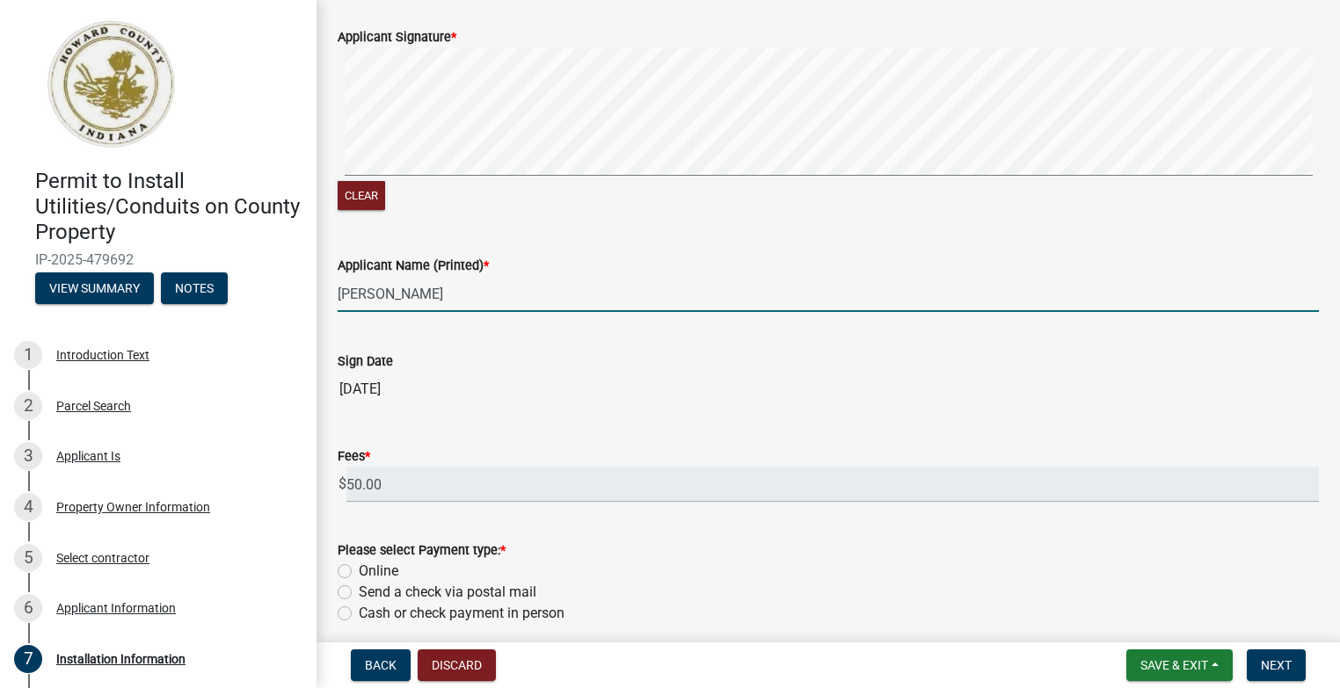
scroll to position [1846, 0]
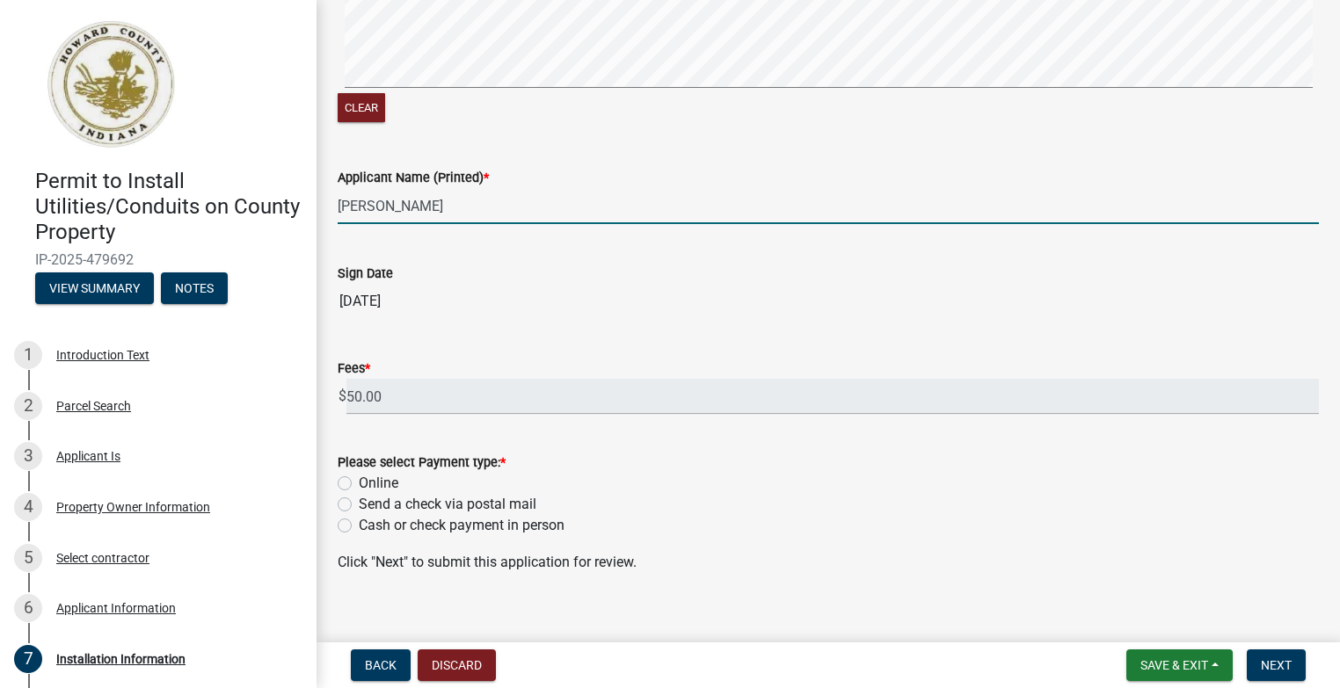
type input "Galen Miller"
click at [359, 483] on label "Online" at bounding box center [379, 483] width 40 height 21
click at [359, 483] on input "Online" at bounding box center [364, 478] width 11 height 11
radio input "true"
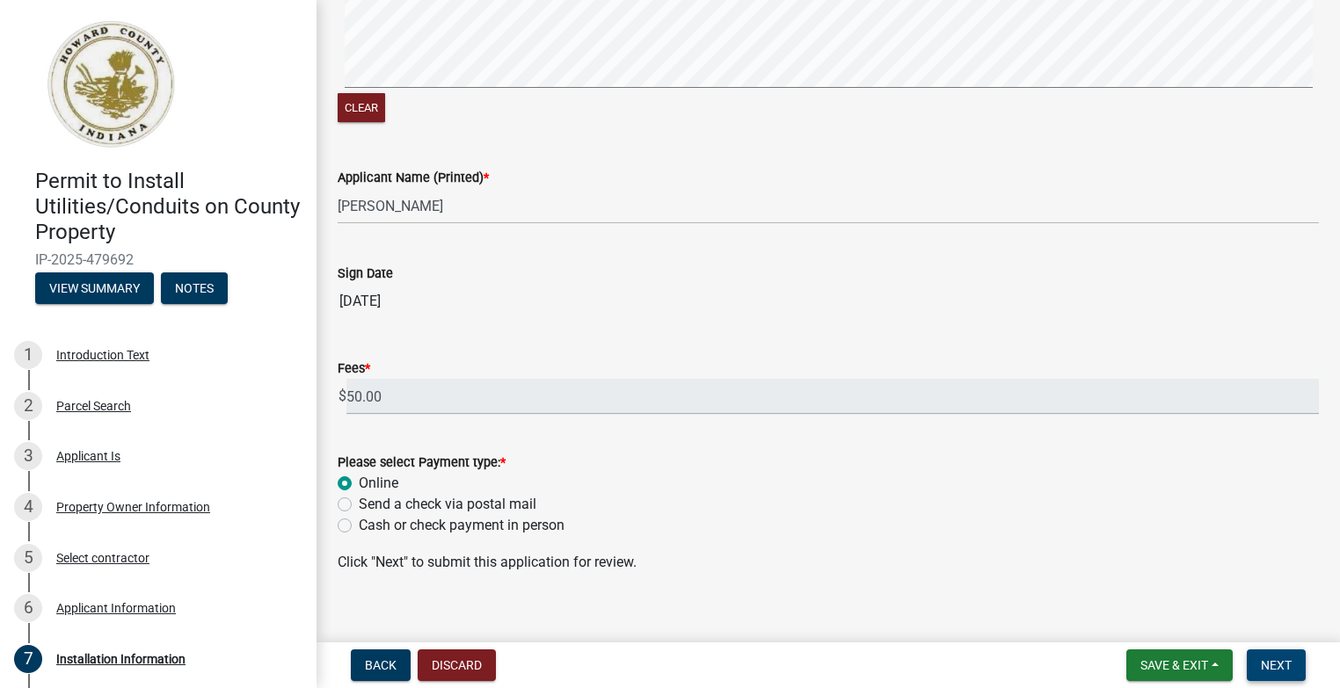
click at [1280, 662] on span "Next" at bounding box center [1275, 665] width 31 height 14
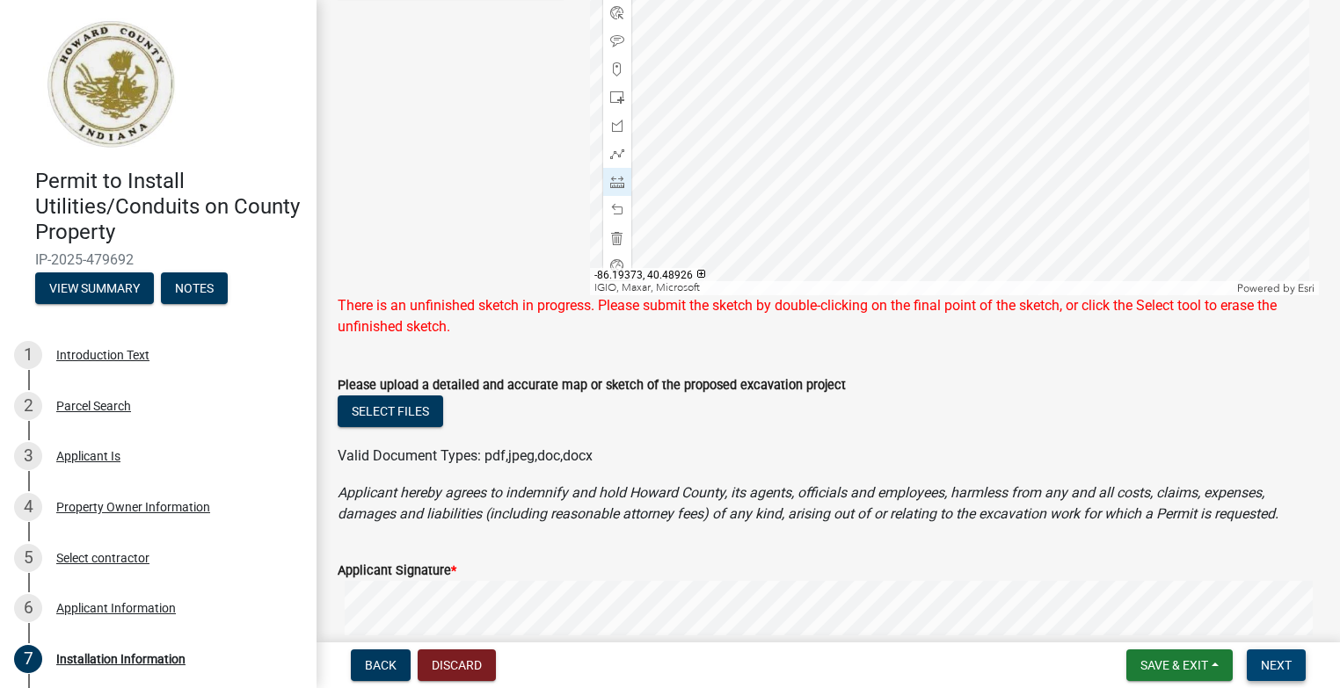
scroll to position [1185, 0]
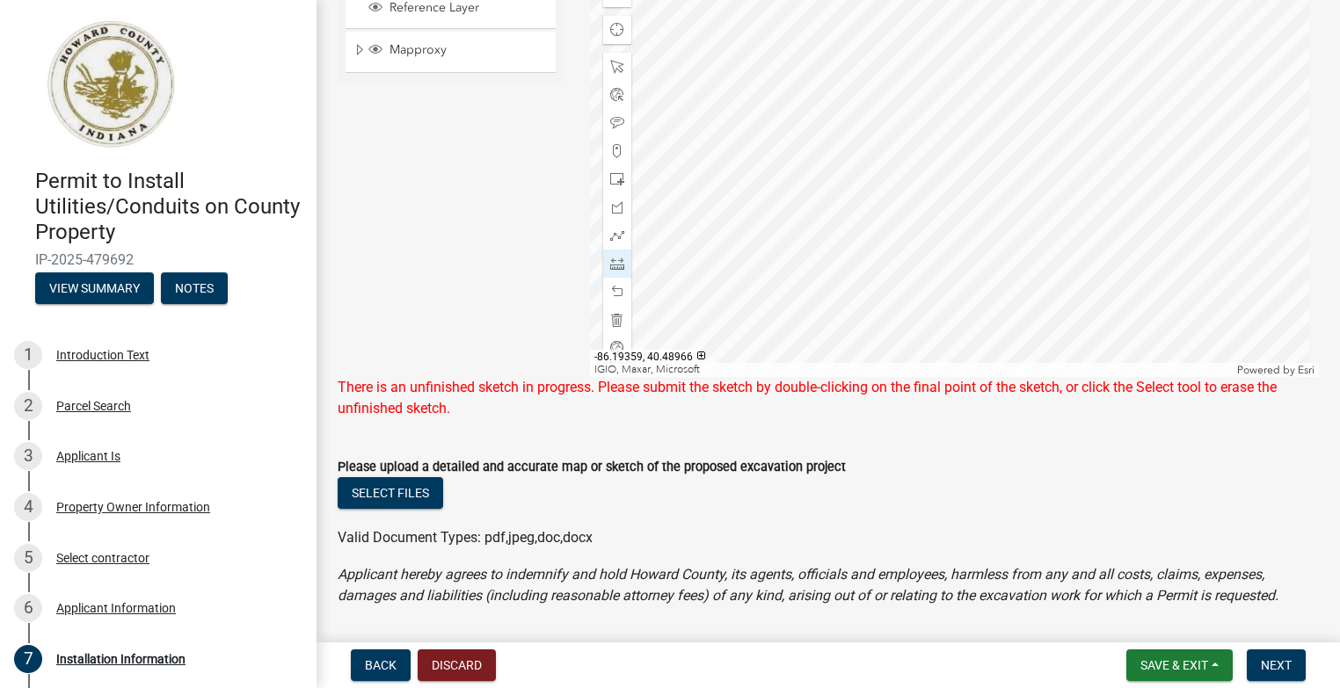
click at [982, 221] on div at bounding box center [955, 158] width 730 height 440
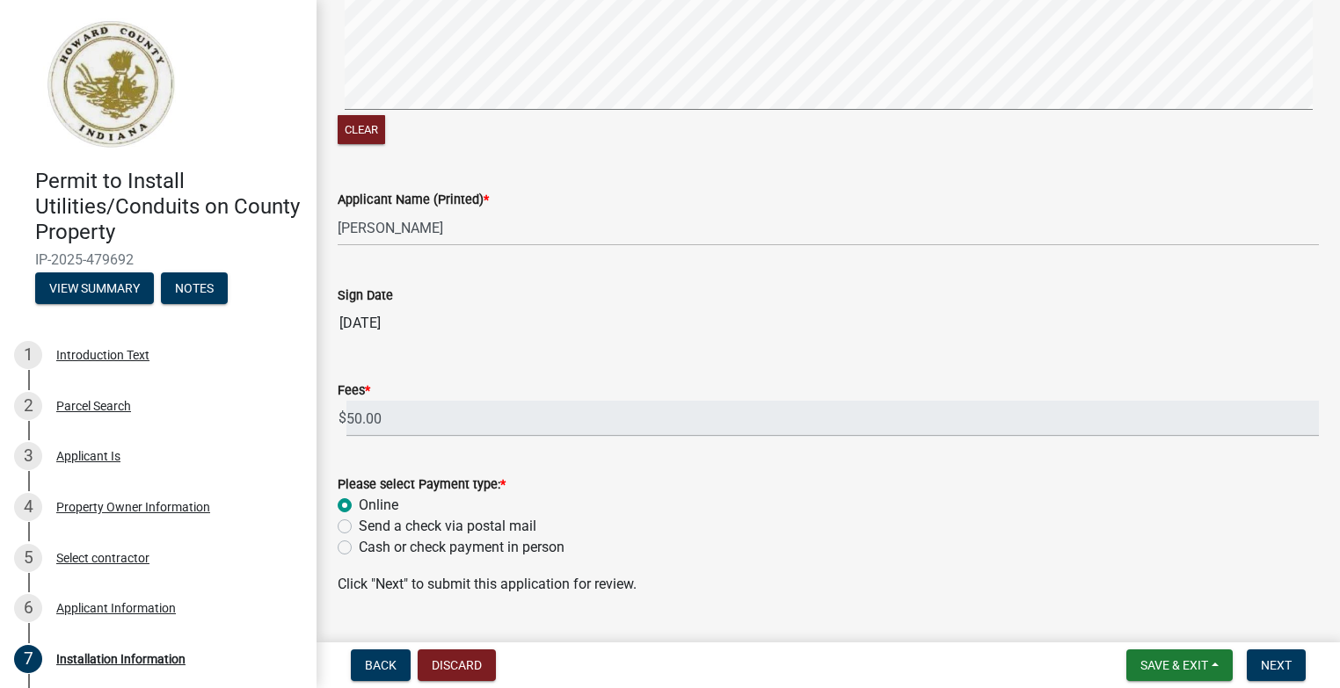
scroll to position [1866, 0]
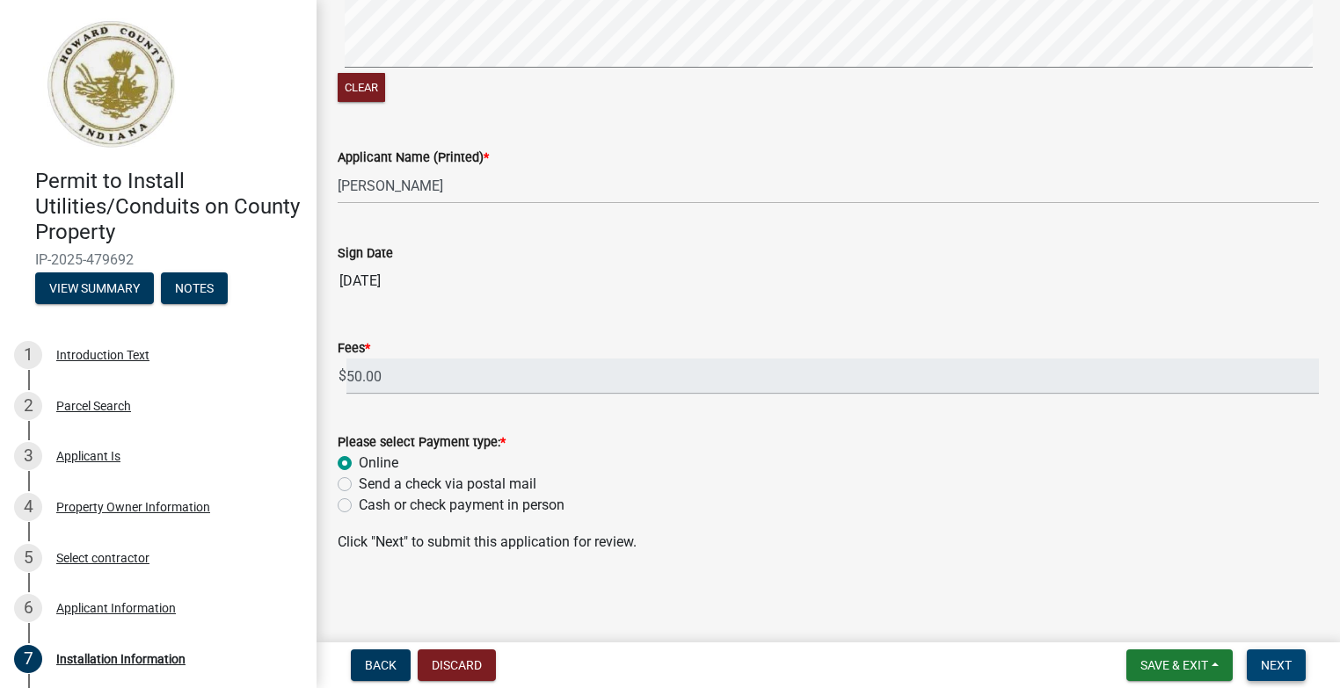
click at [1270, 667] on span "Next" at bounding box center [1275, 665] width 31 height 14
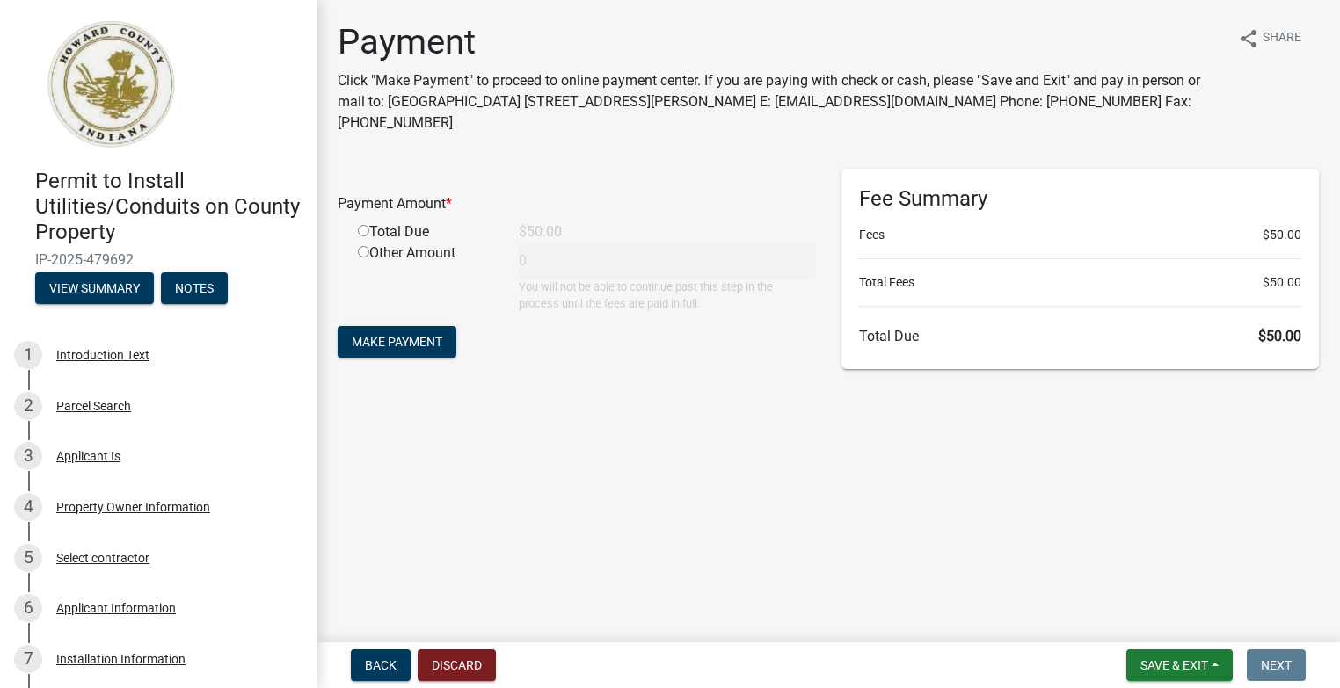
click at [360, 229] on input "radio" at bounding box center [363, 230] width 11 height 11
radio input "true"
type input "50"
click at [418, 346] on span "Make Payment" at bounding box center [397, 342] width 91 height 14
